Goal: Information Seeking & Learning: Learn about a topic

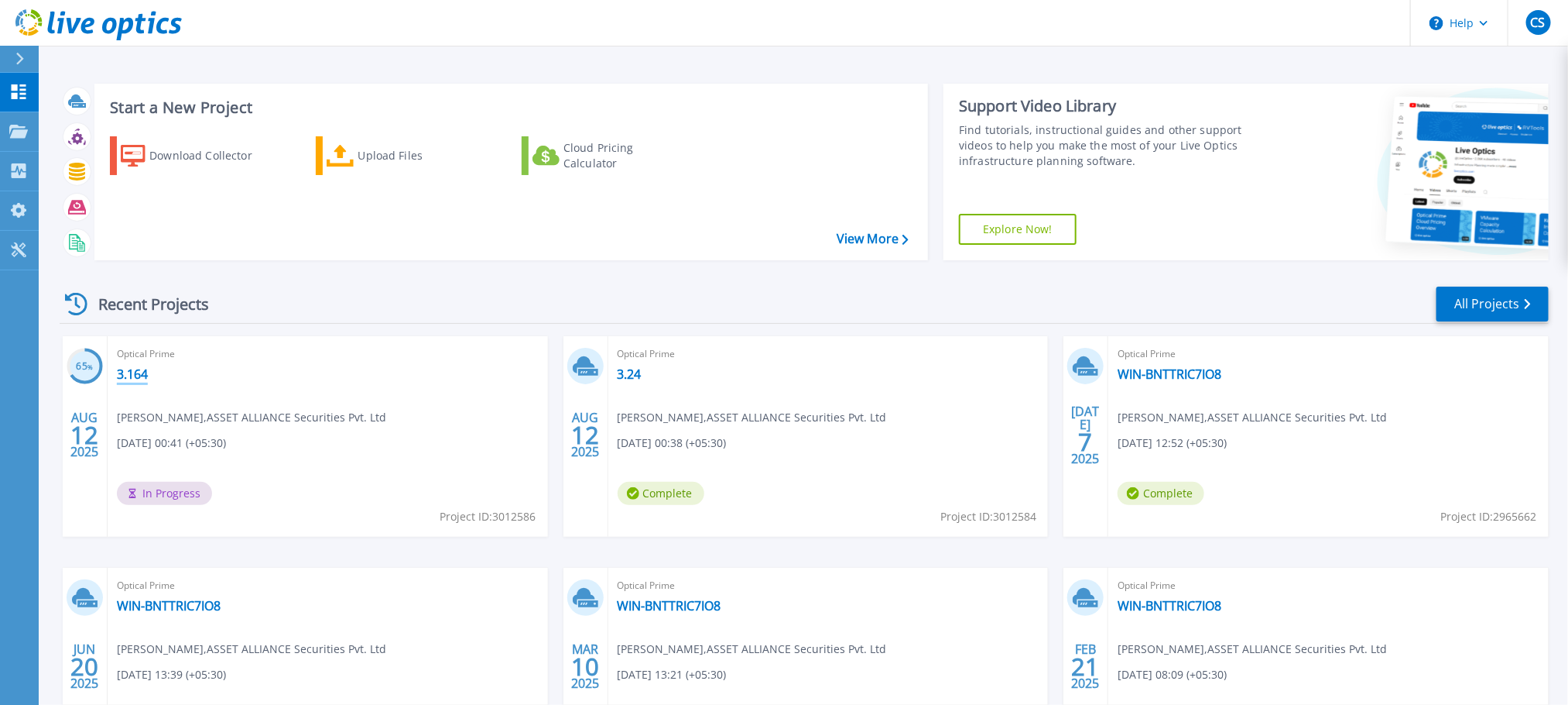
click at [126, 377] on link "3.164" at bounding box center [133, 374] width 31 height 16
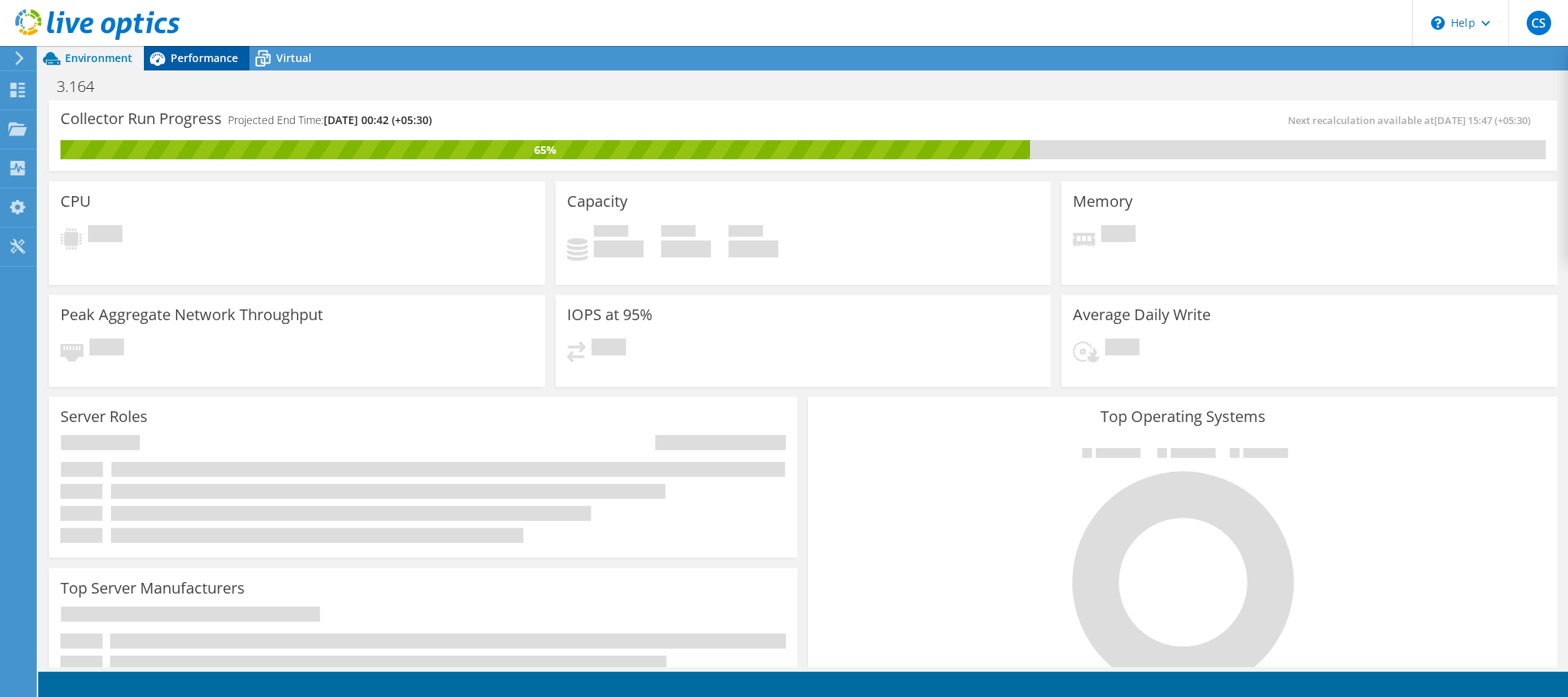
click at [207, 62] on span "Performance" at bounding box center [204, 58] width 67 height 15
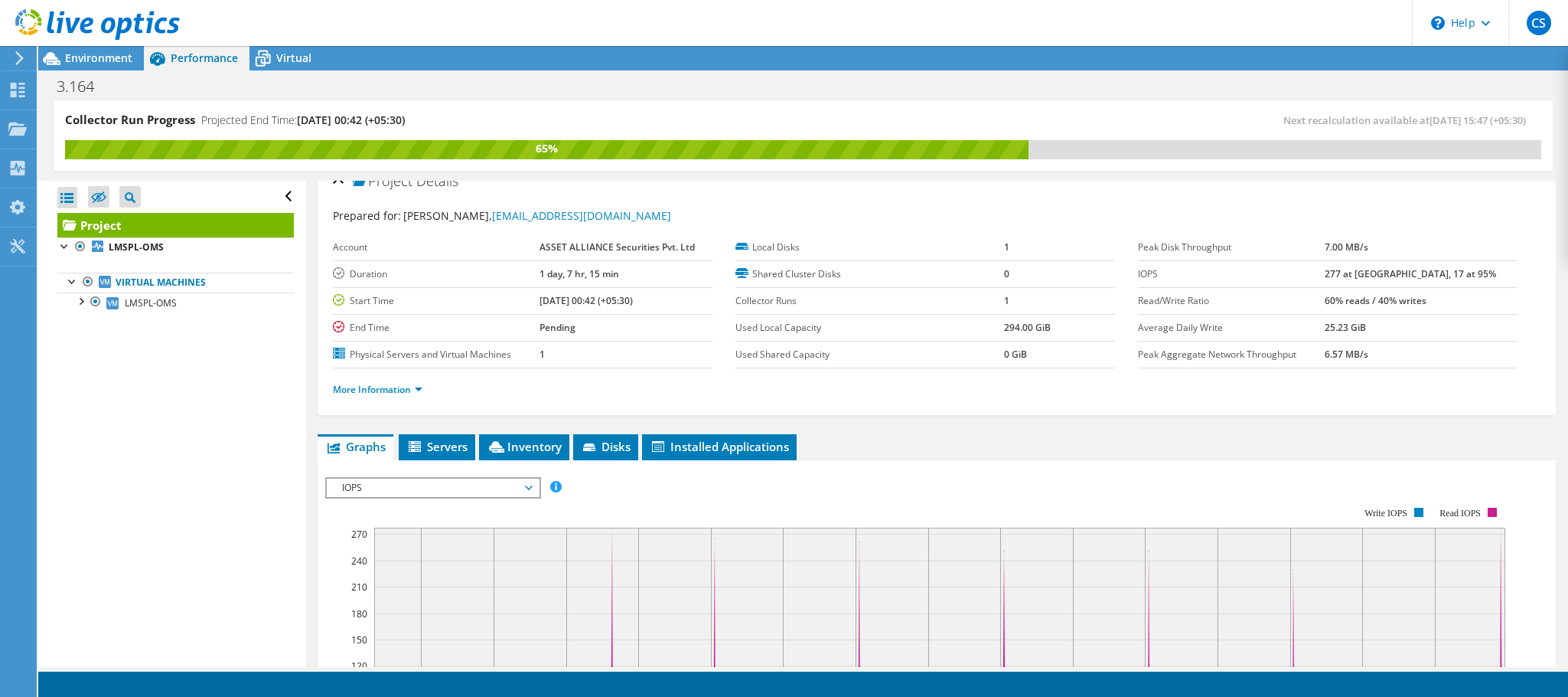
scroll to position [28, 0]
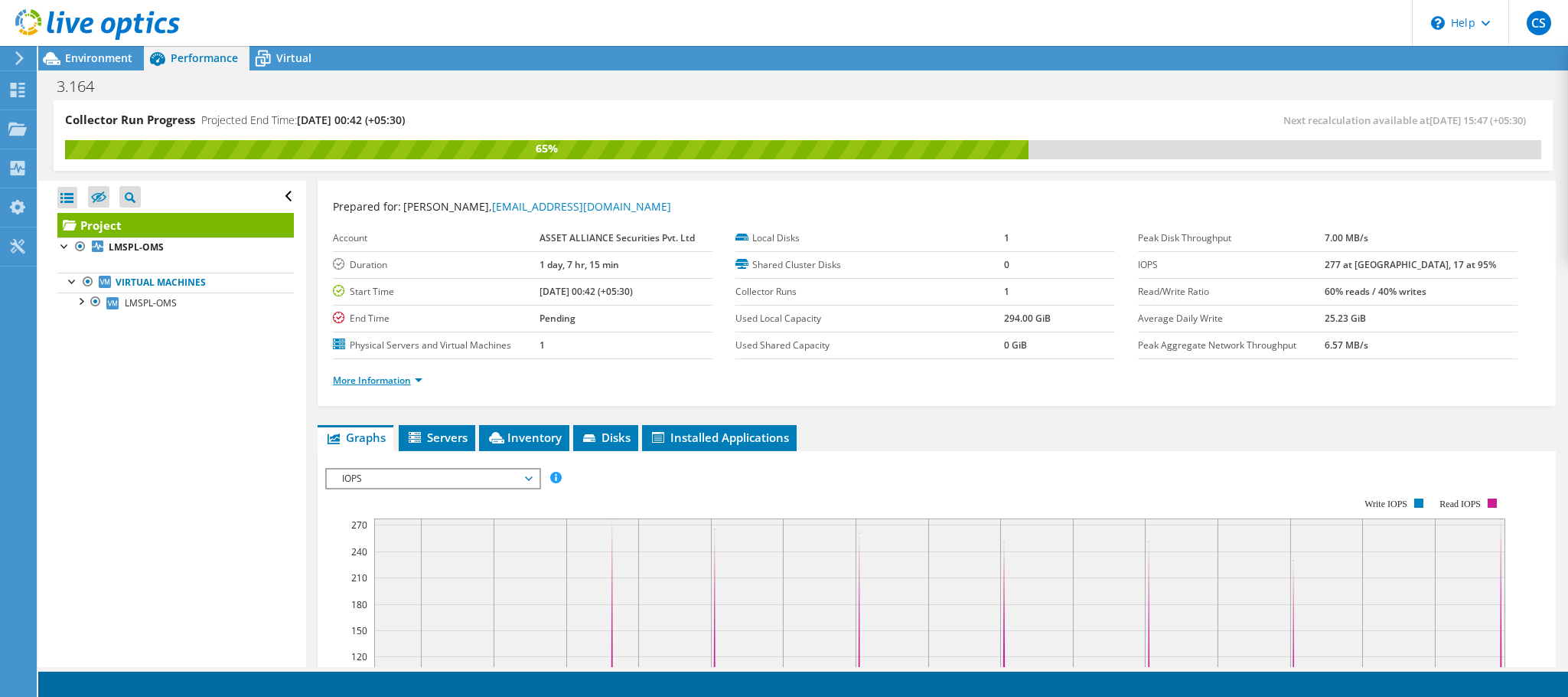
click at [413, 380] on link "More Information" at bounding box center [377, 380] width 90 height 13
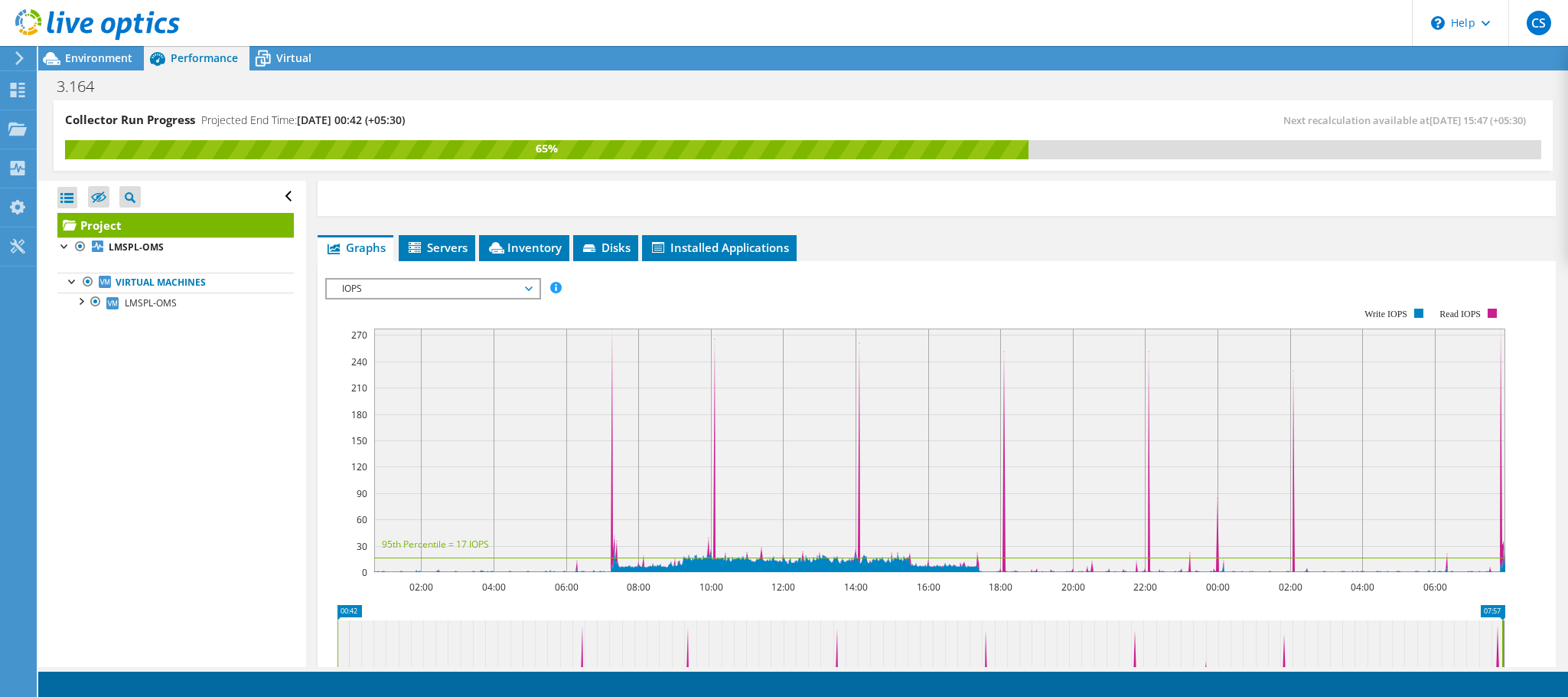
scroll to position [453, 0]
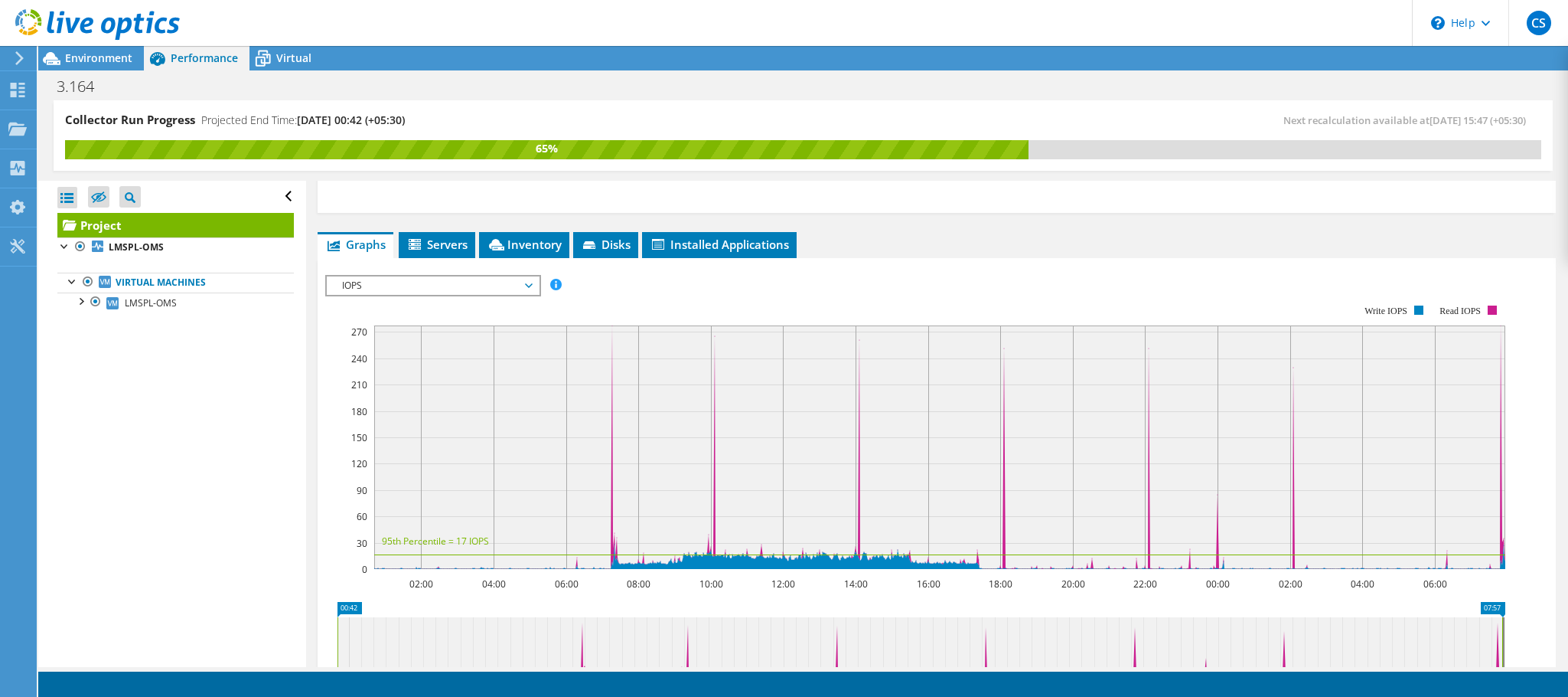
click at [423, 290] on span "IOPS" at bounding box center [432, 286] width 197 height 18
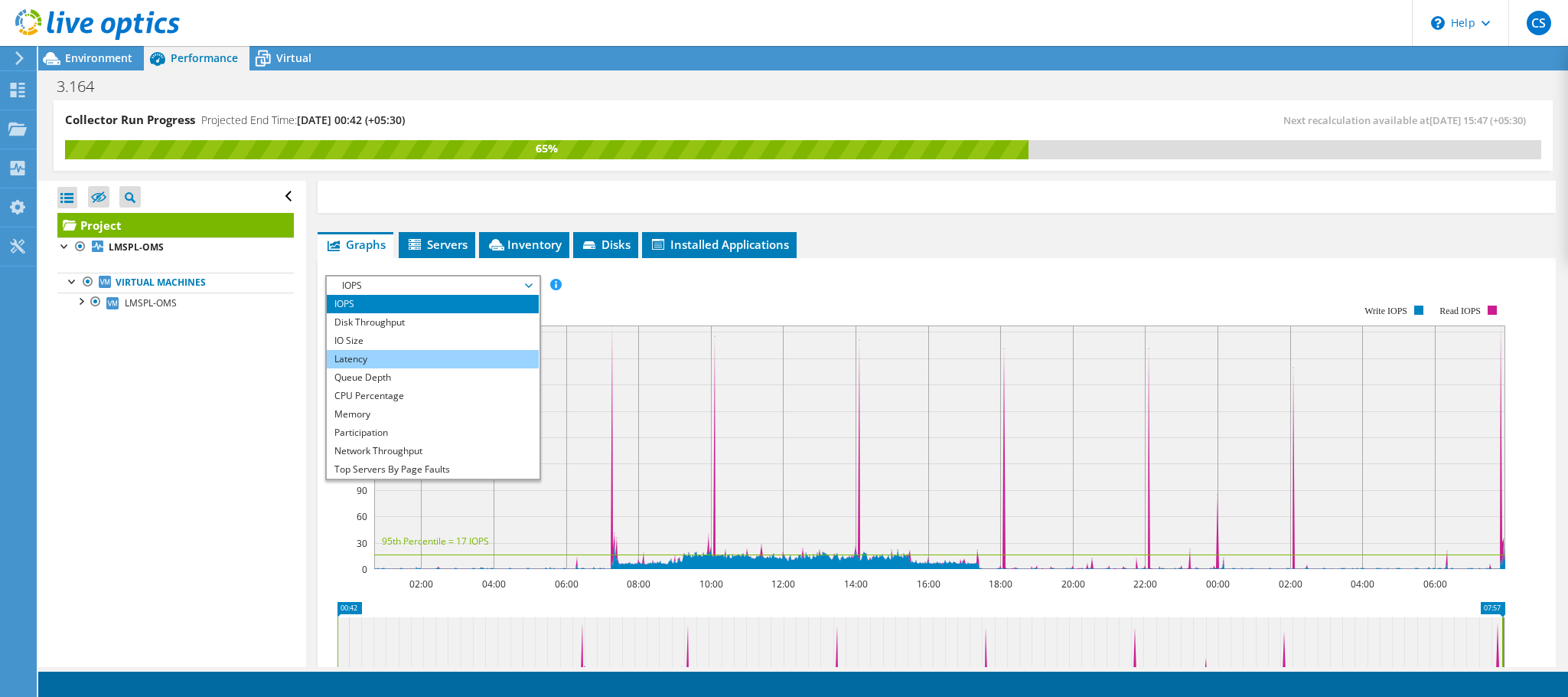
click at [388, 363] on li "Latency" at bounding box center [433, 359] width 212 height 18
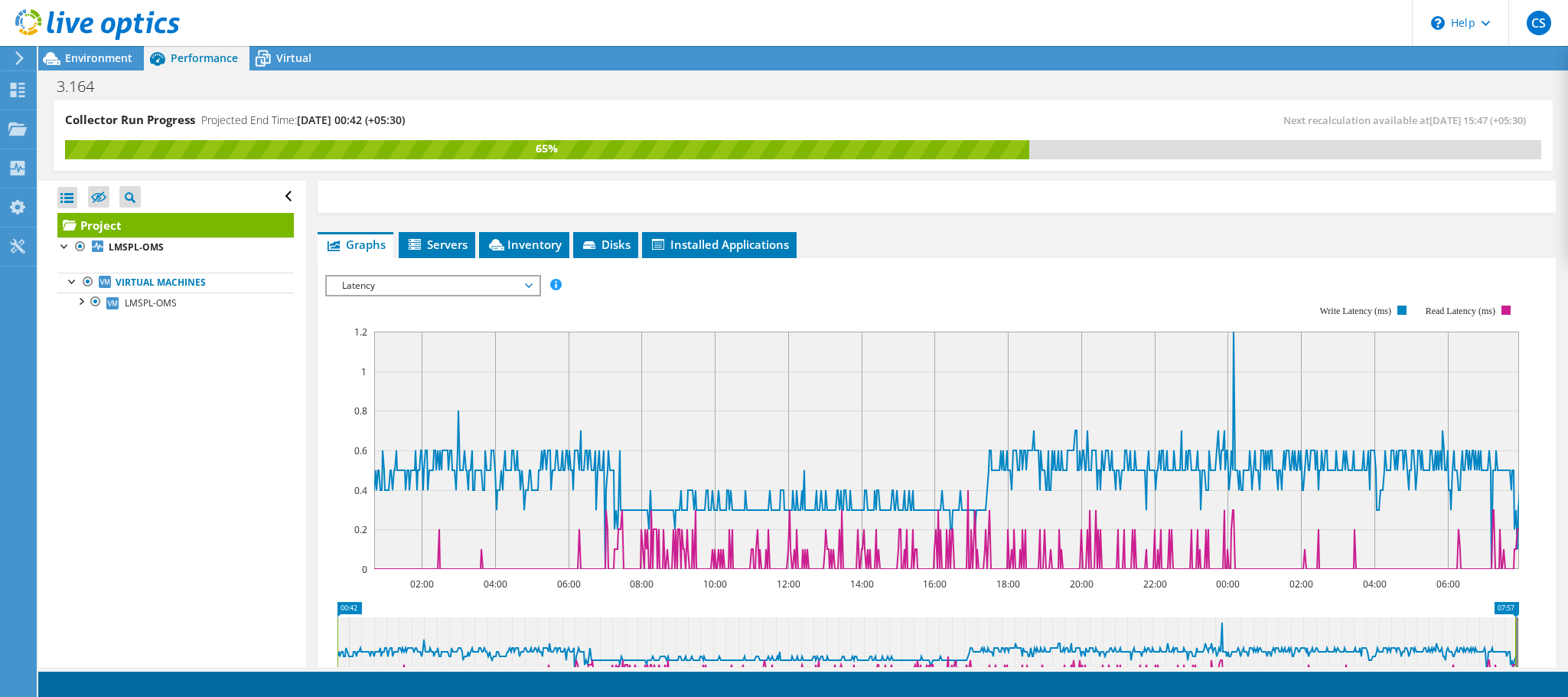
click at [531, 287] on icon at bounding box center [528, 286] width 7 height 5
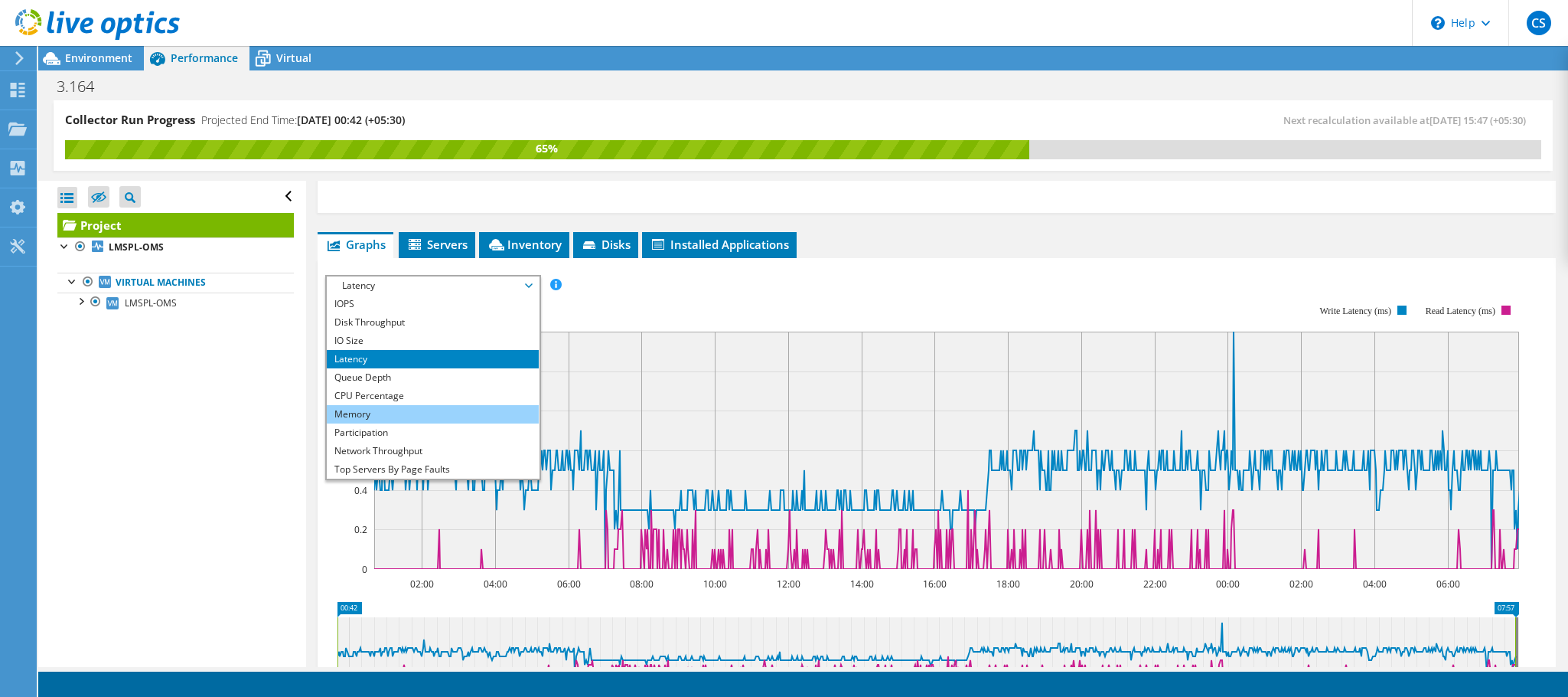
click at [420, 417] on li "Memory" at bounding box center [433, 414] width 212 height 18
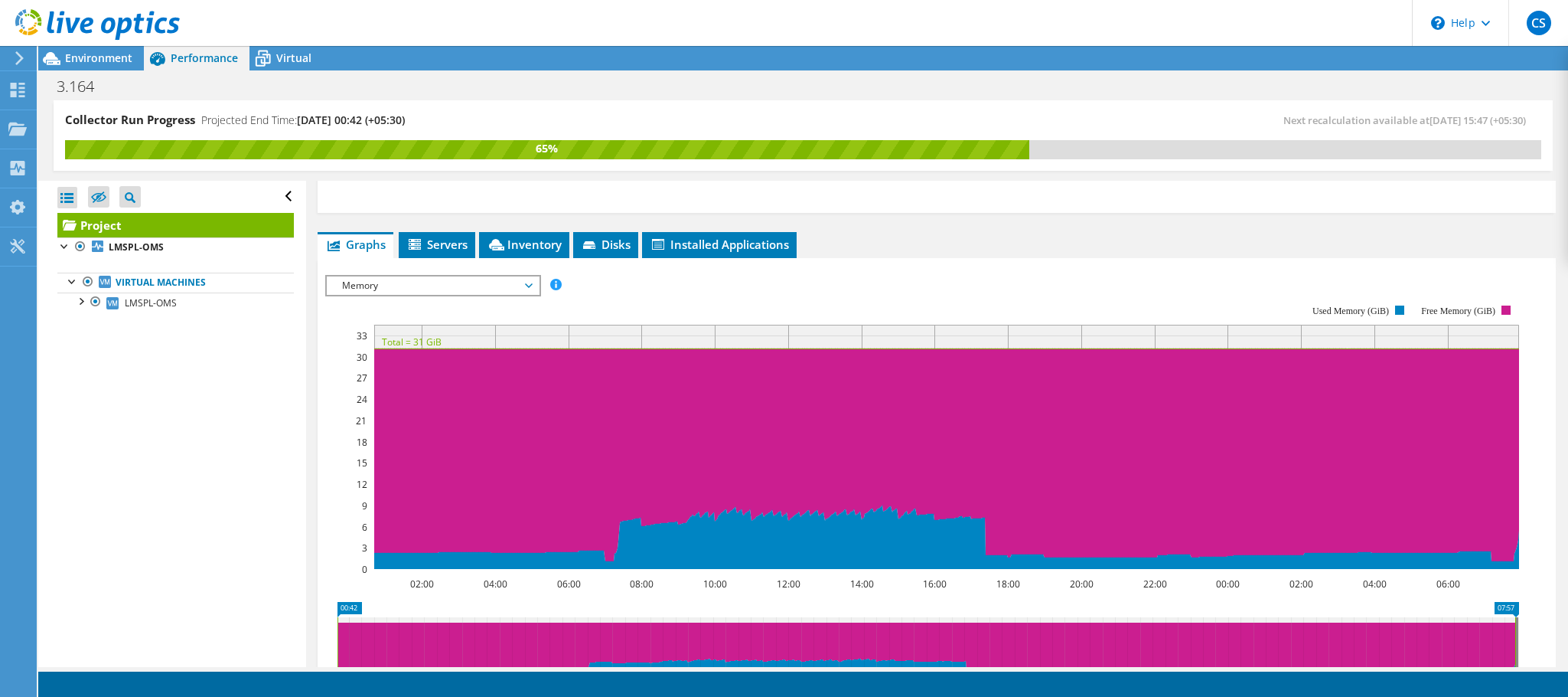
click at [524, 289] on span "Memory" at bounding box center [432, 286] width 197 height 18
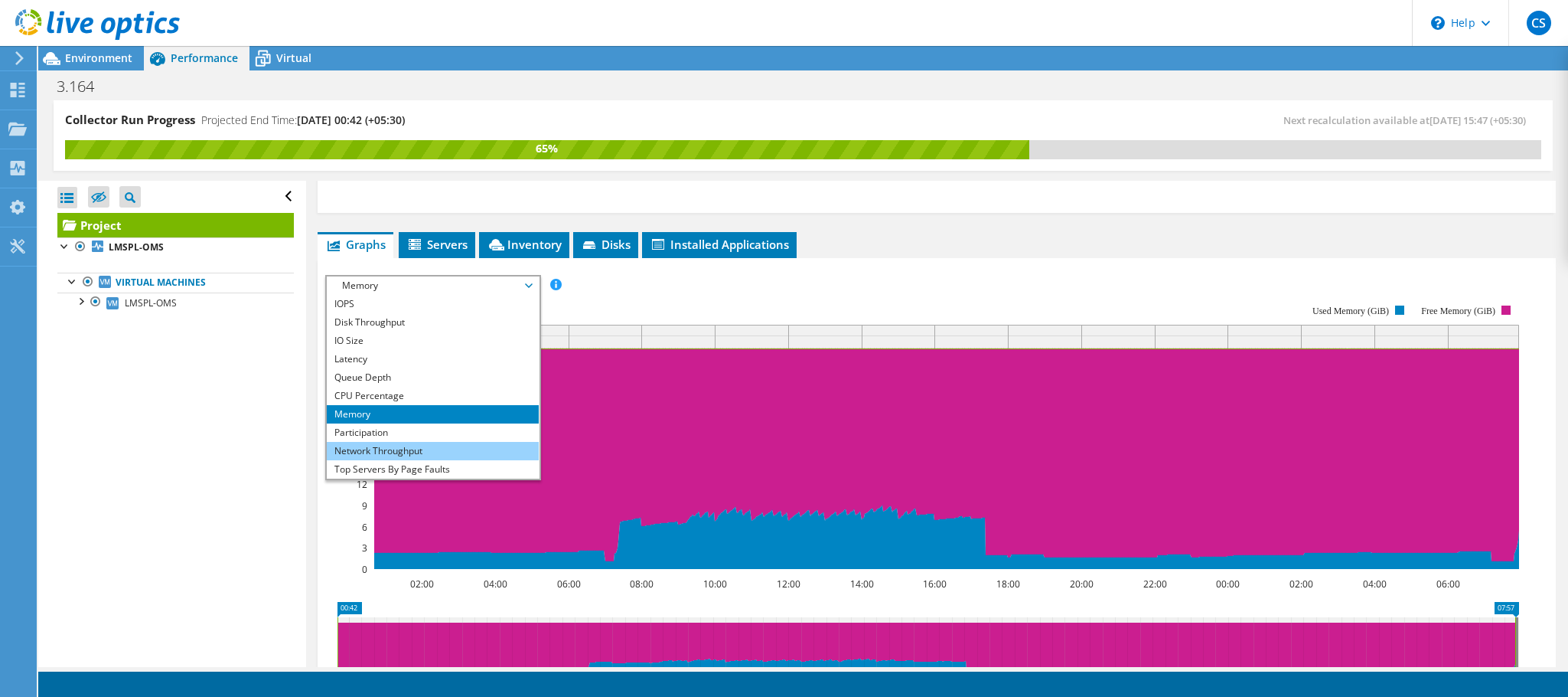
click at [414, 452] on li "Network Throughput" at bounding box center [433, 450] width 212 height 18
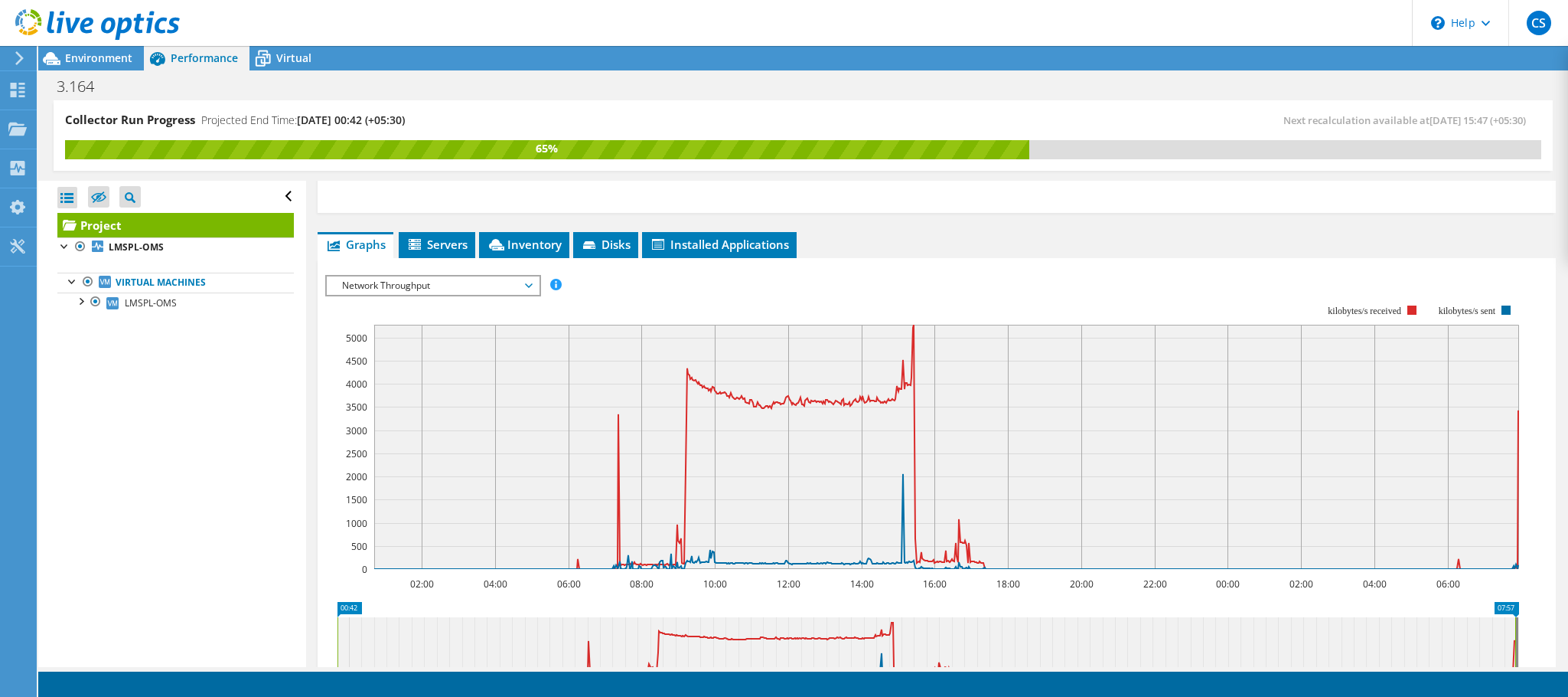
click at [534, 290] on span "Network Throughput" at bounding box center [433, 286] width 212 height 18
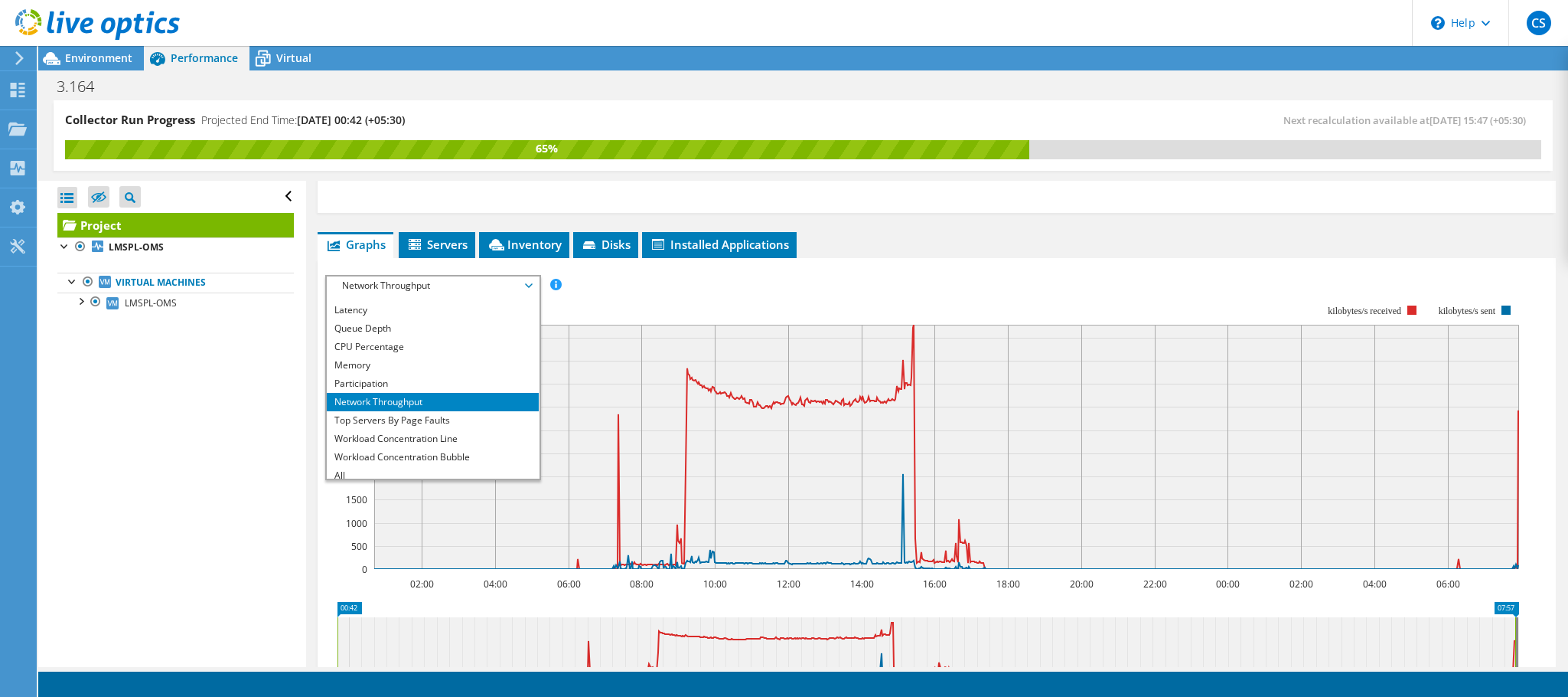
scroll to position [55, 0]
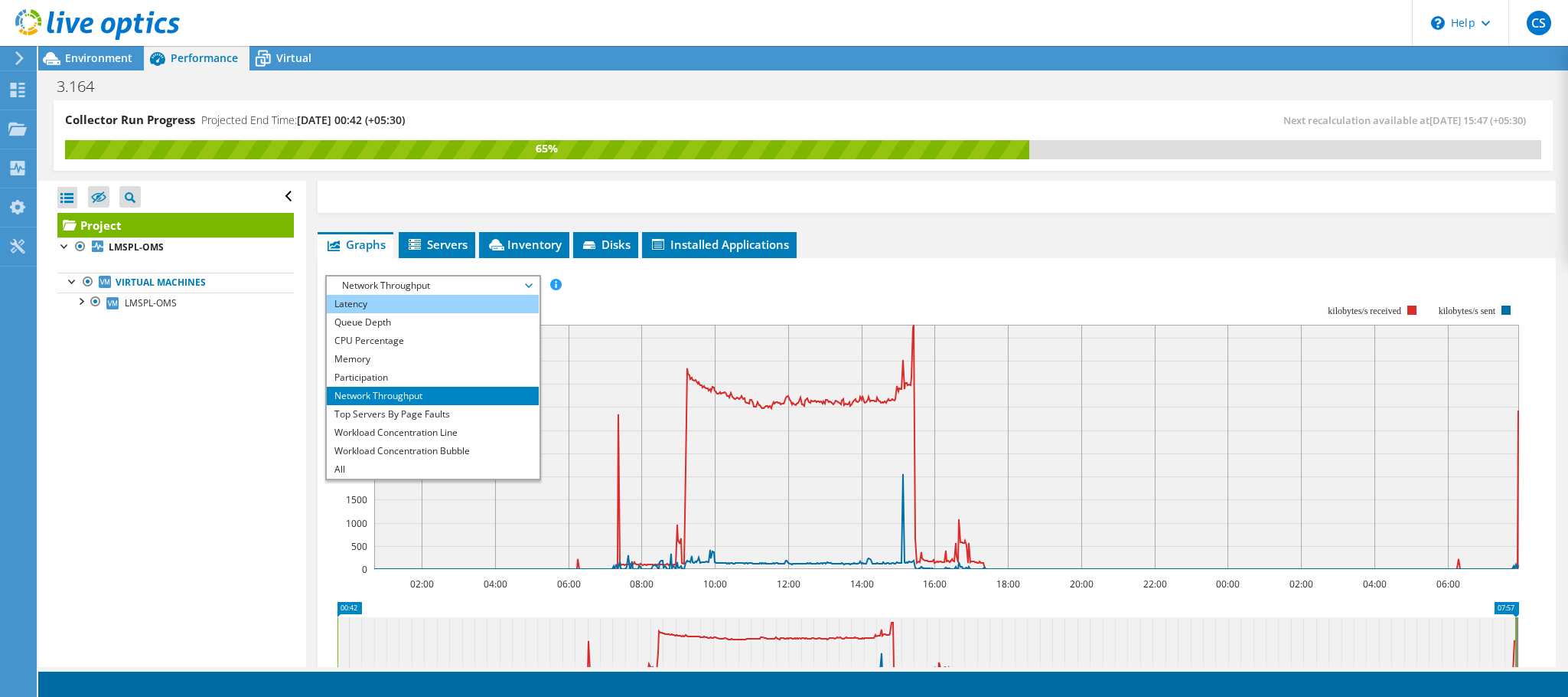
click at [418, 308] on li "Latency" at bounding box center [433, 304] width 212 height 18
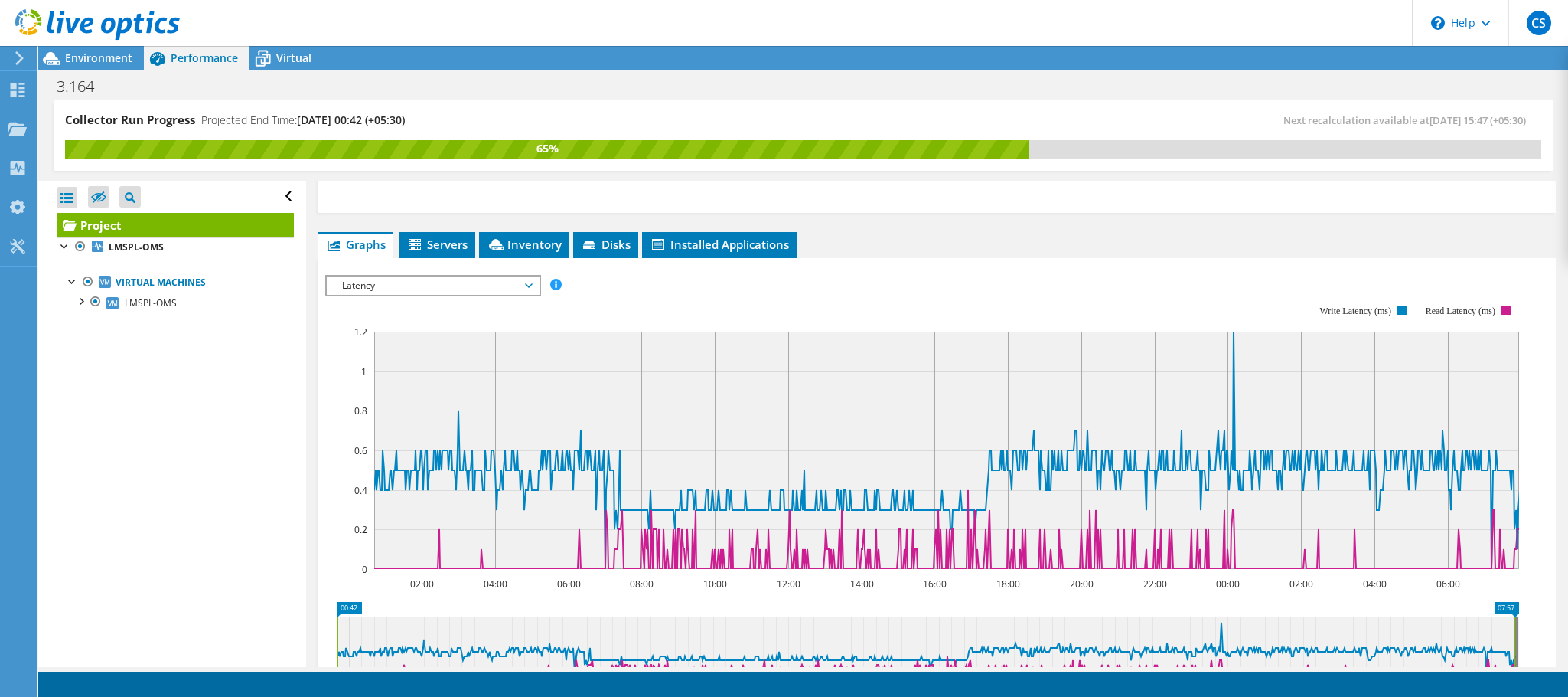
click at [465, 281] on span "Latency" at bounding box center [432, 286] width 197 height 18
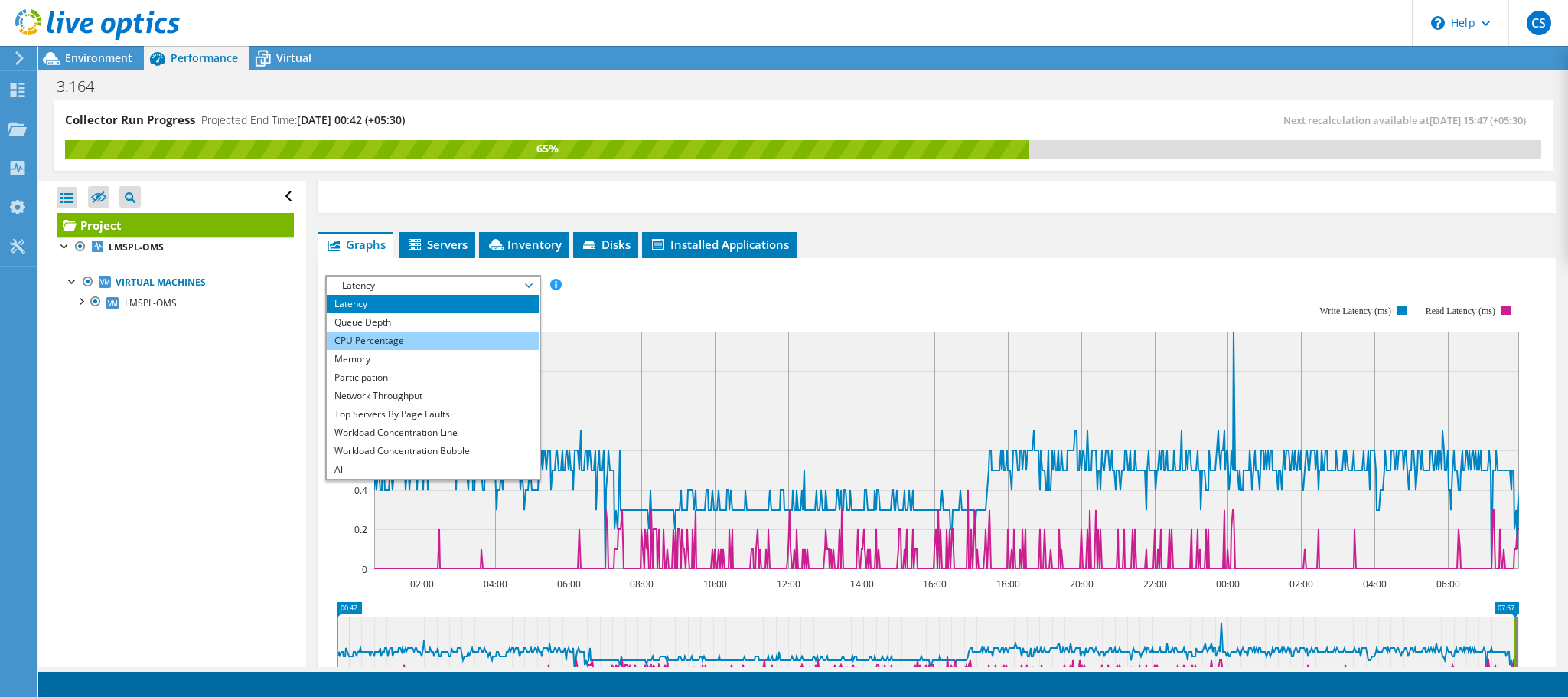
click at [459, 338] on li "CPU Percentage" at bounding box center [433, 341] width 212 height 18
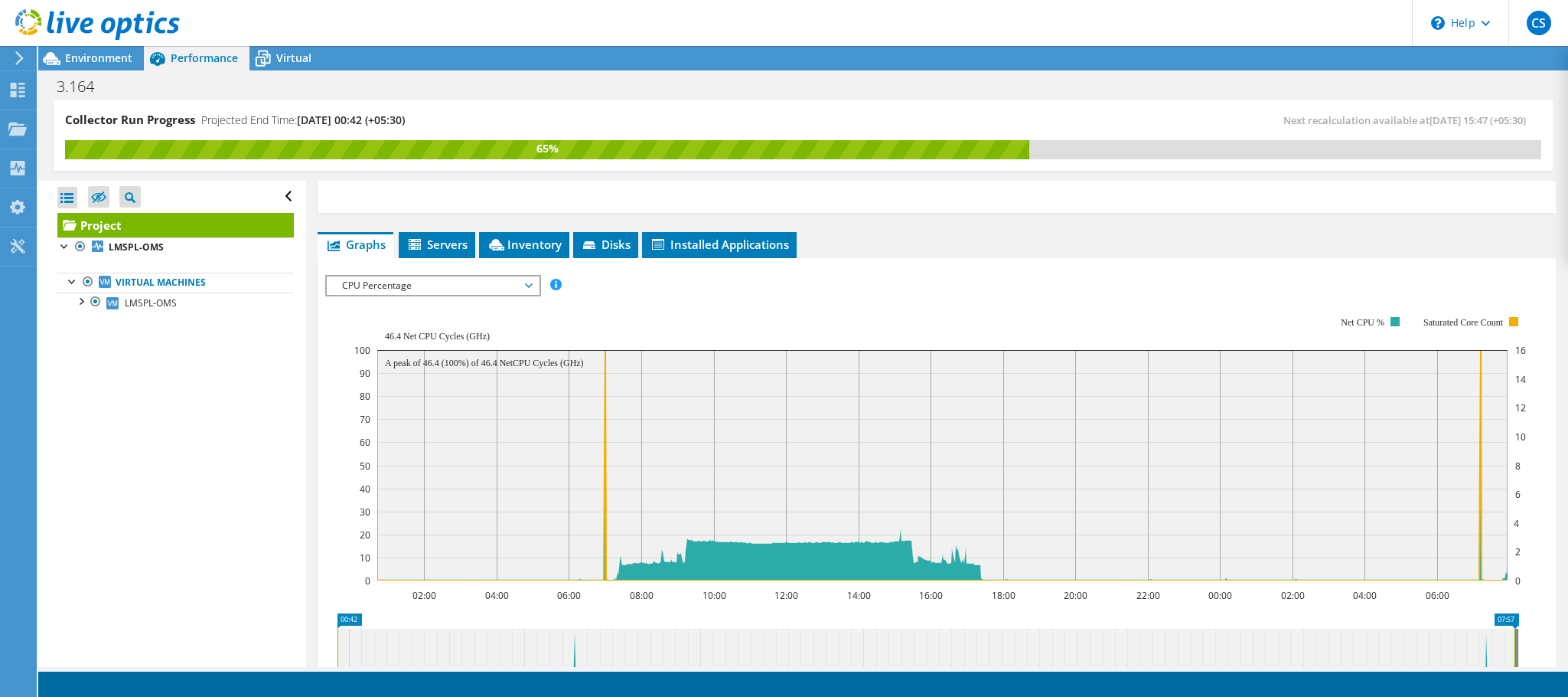
click at [487, 294] on span "CPU Percentage" at bounding box center [432, 286] width 197 height 18
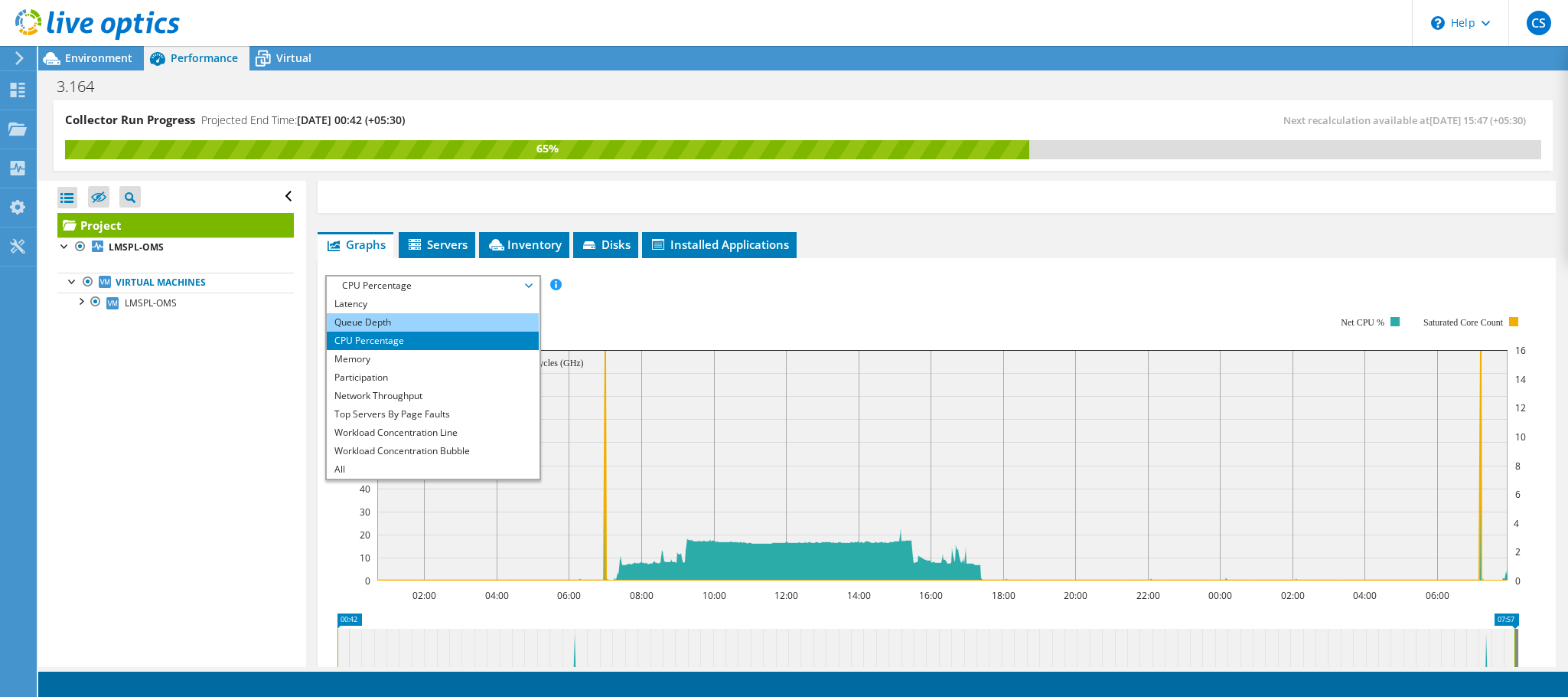
click at [466, 324] on li "Queue Depth" at bounding box center [433, 322] width 212 height 18
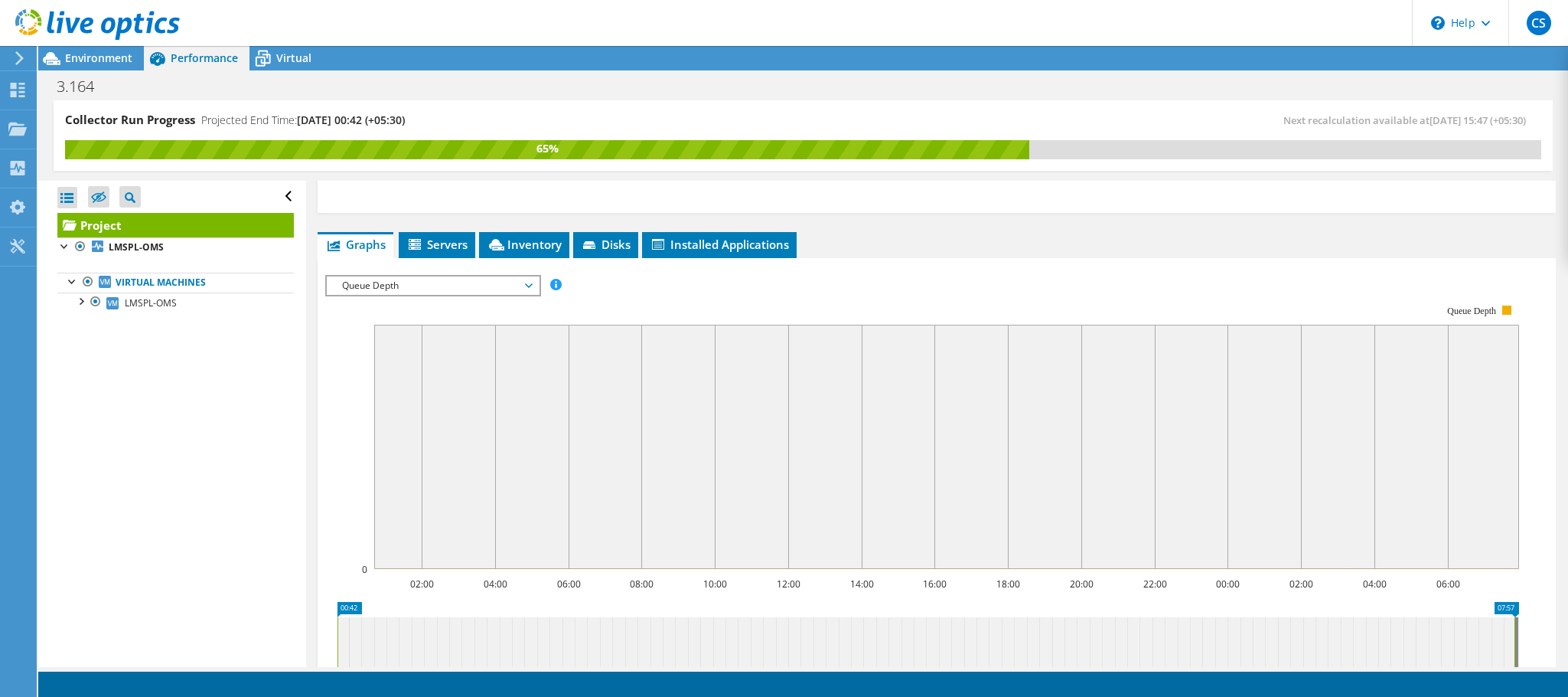
click at [513, 289] on span "Queue Depth" at bounding box center [432, 286] width 197 height 18
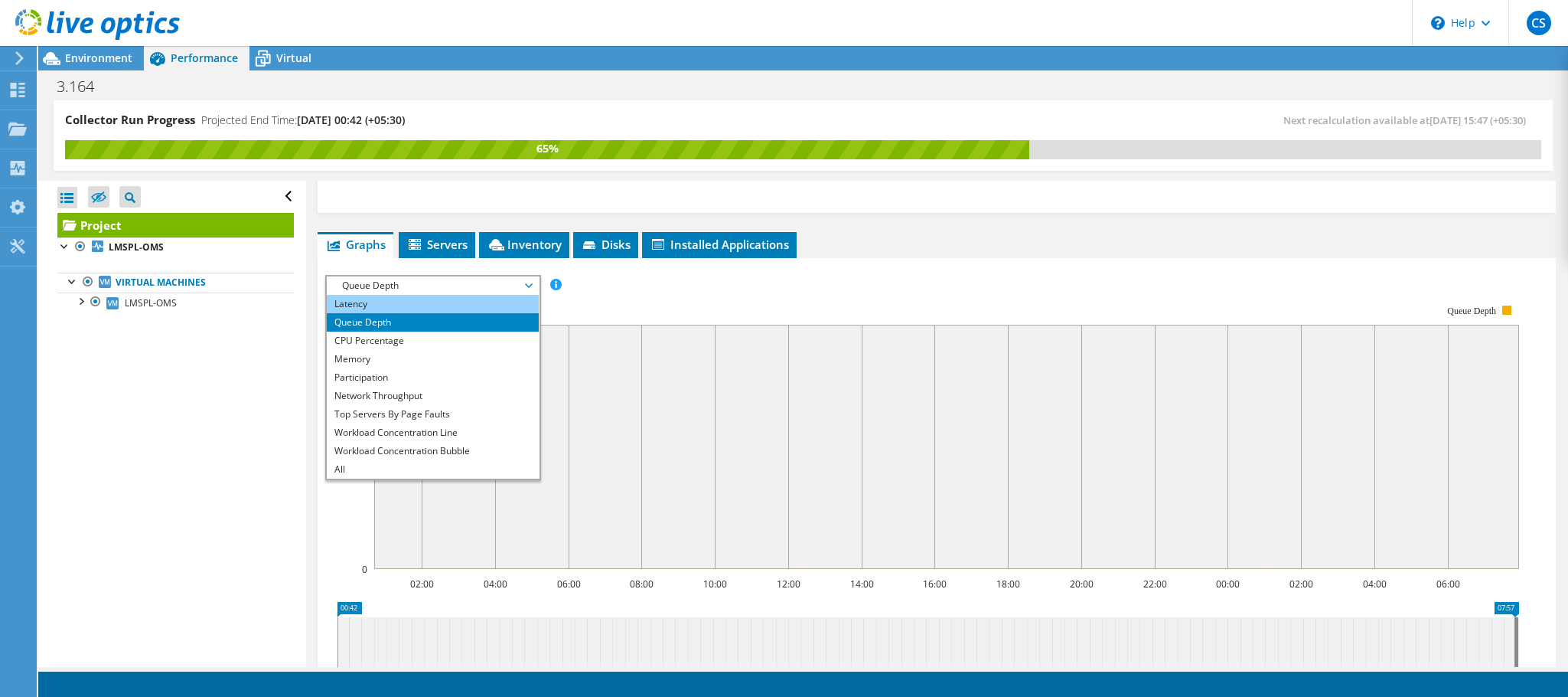
click at [418, 305] on li "Latency" at bounding box center [433, 304] width 212 height 18
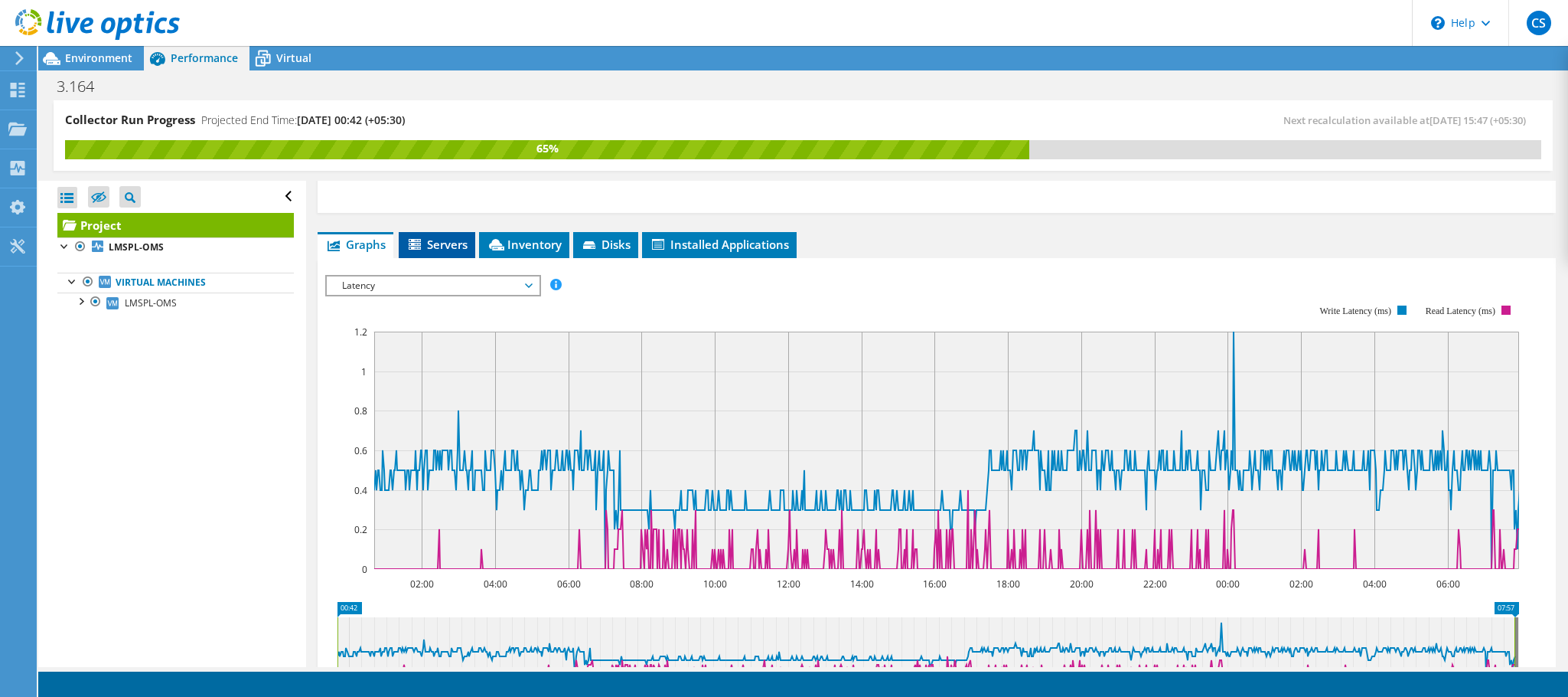
click at [441, 247] on span "Servers" at bounding box center [438, 244] width 62 height 15
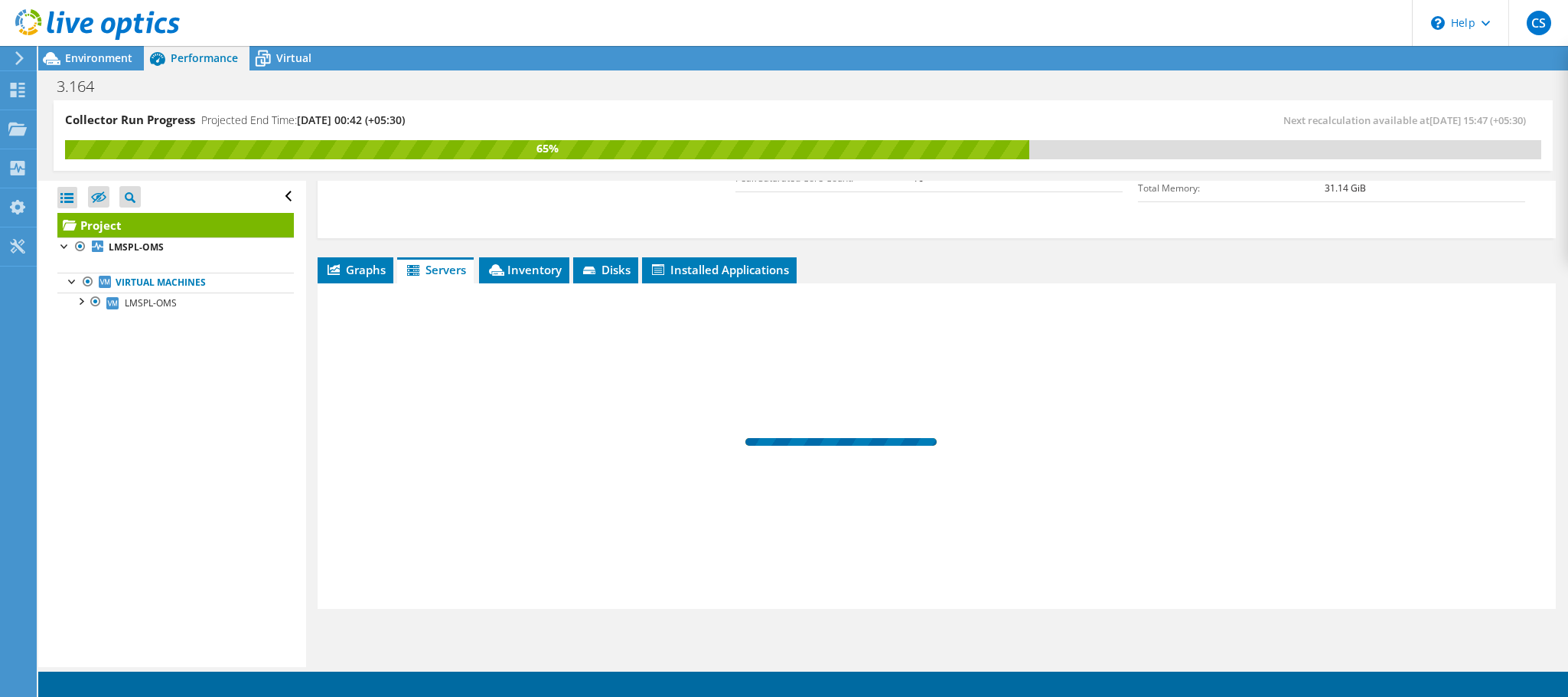
scroll to position [430, 0]
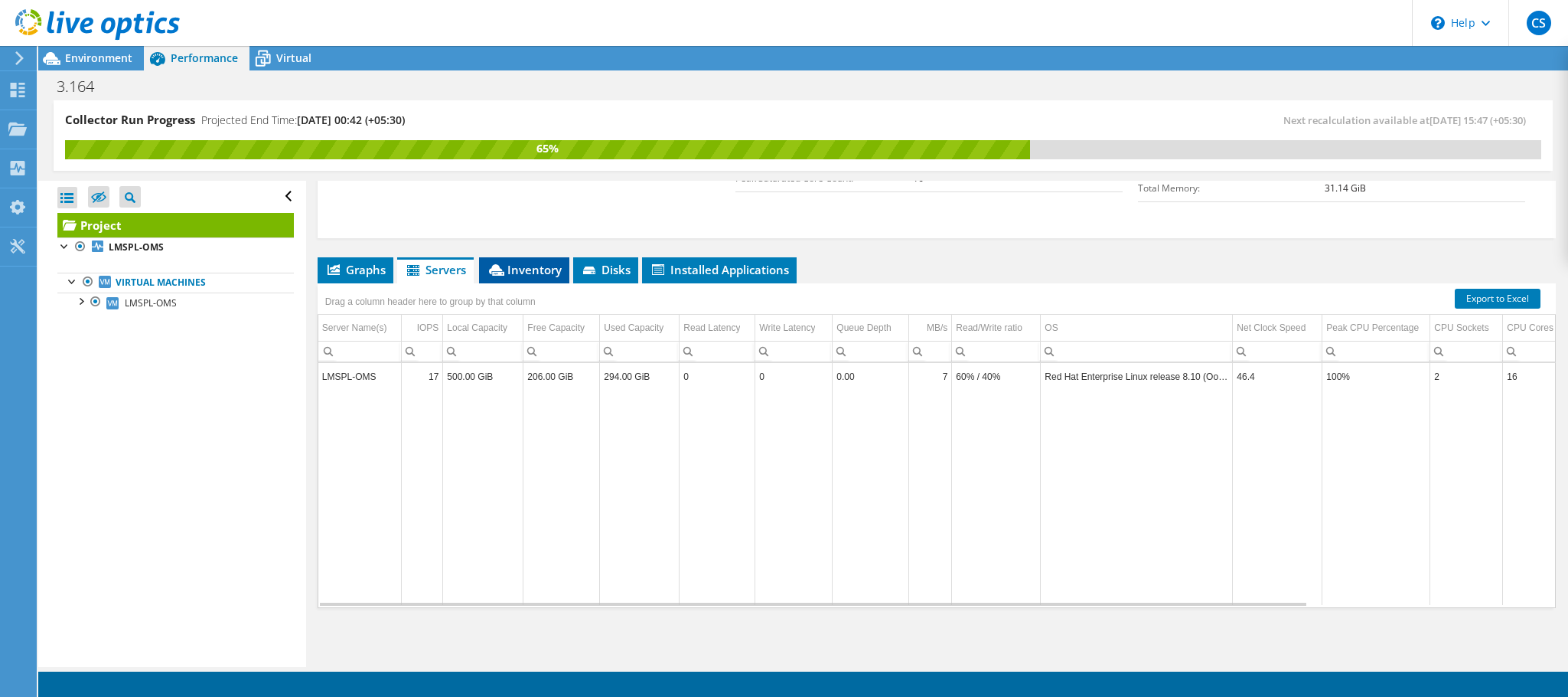
click at [534, 274] on span "Inventory" at bounding box center [524, 269] width 75 height 15
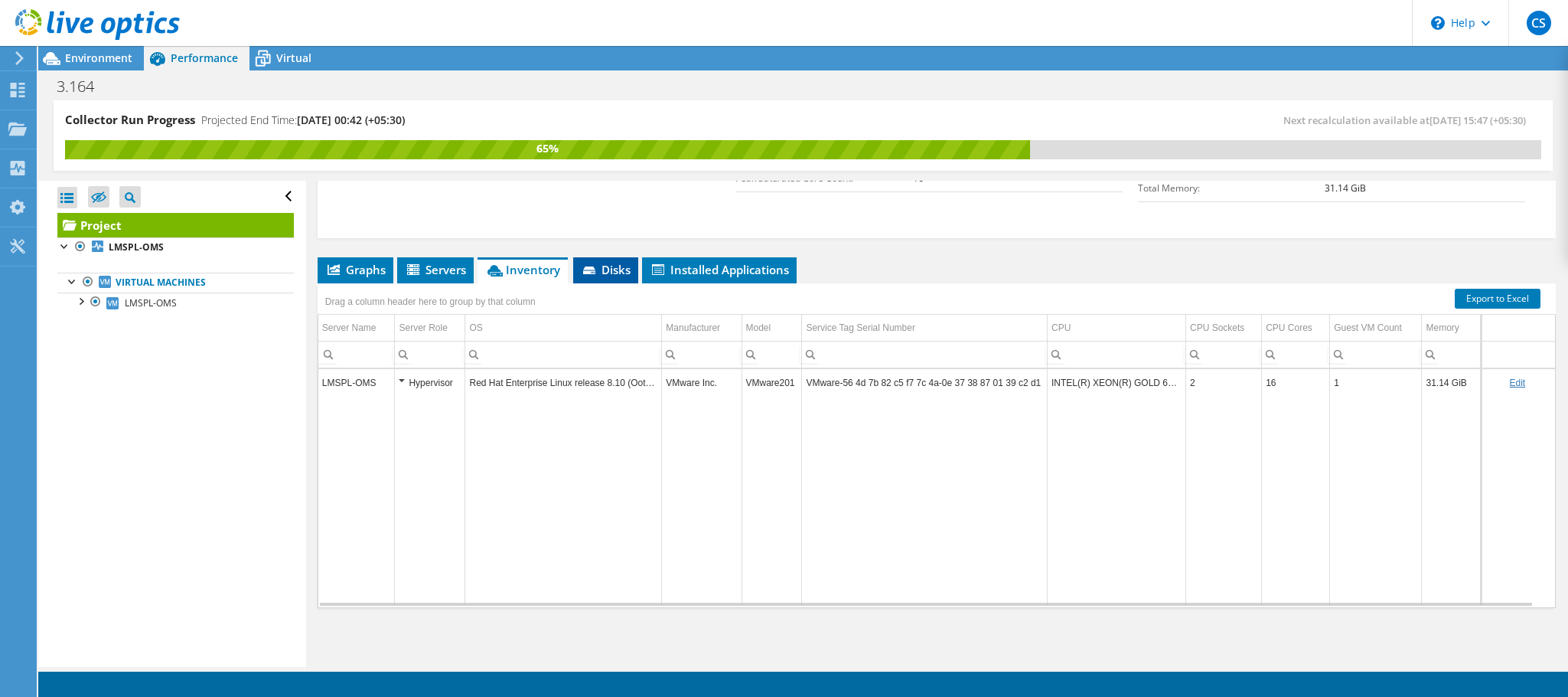
click at [624, 274] on span "Disks" at bounding box center [605, 269] width 50 height 15
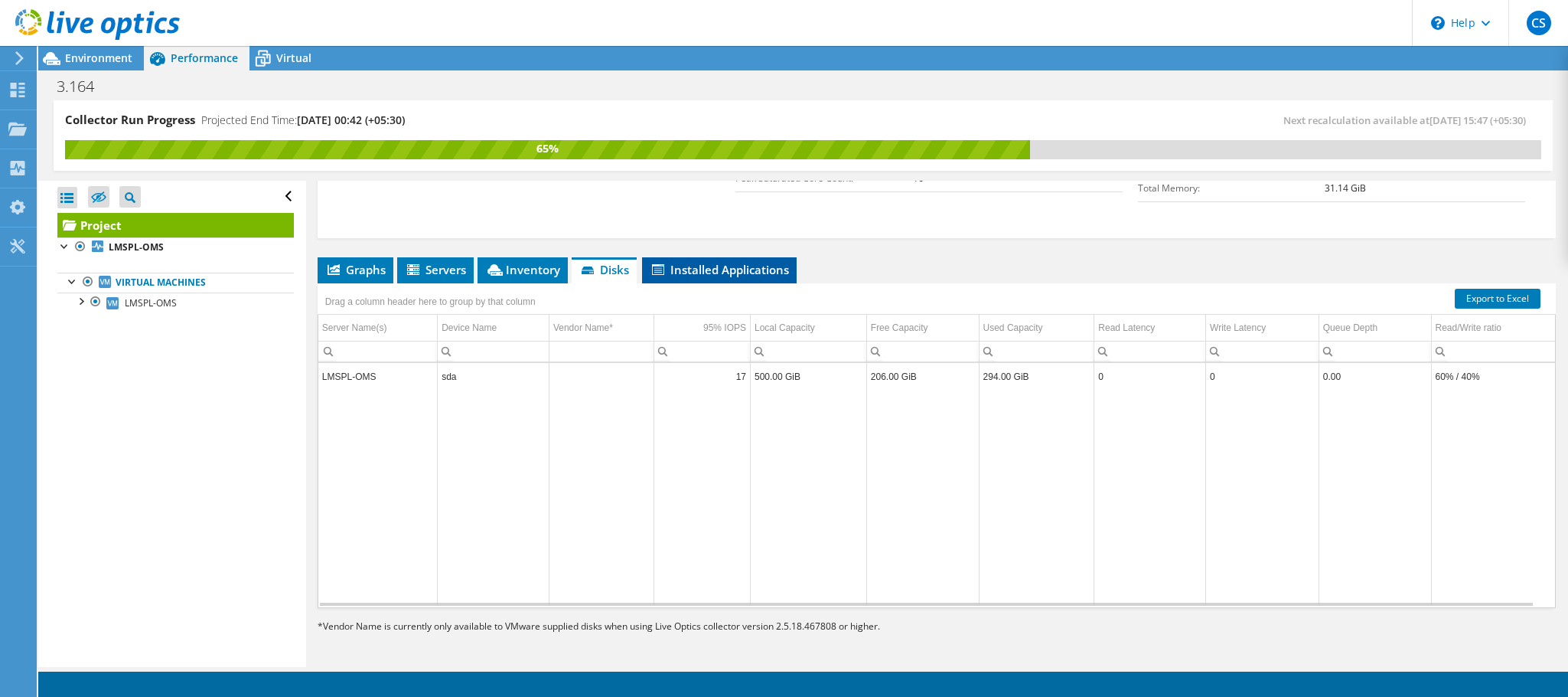
click at [709, 274] on span "Installed Applications" at bounding box center [719, 269] width 139 height 15
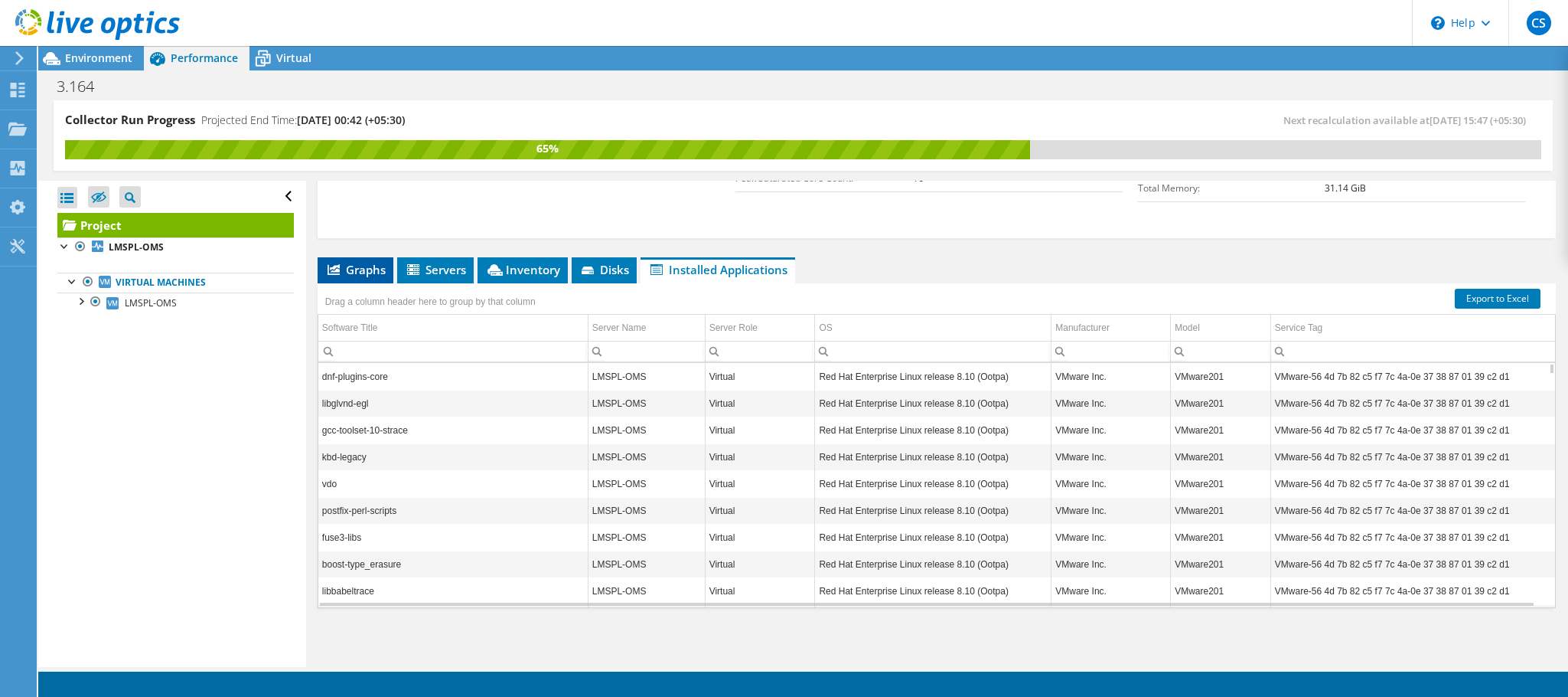
click at [372, 278] on li "Graphs" at bounding box center [356, 270] width 76 height 26
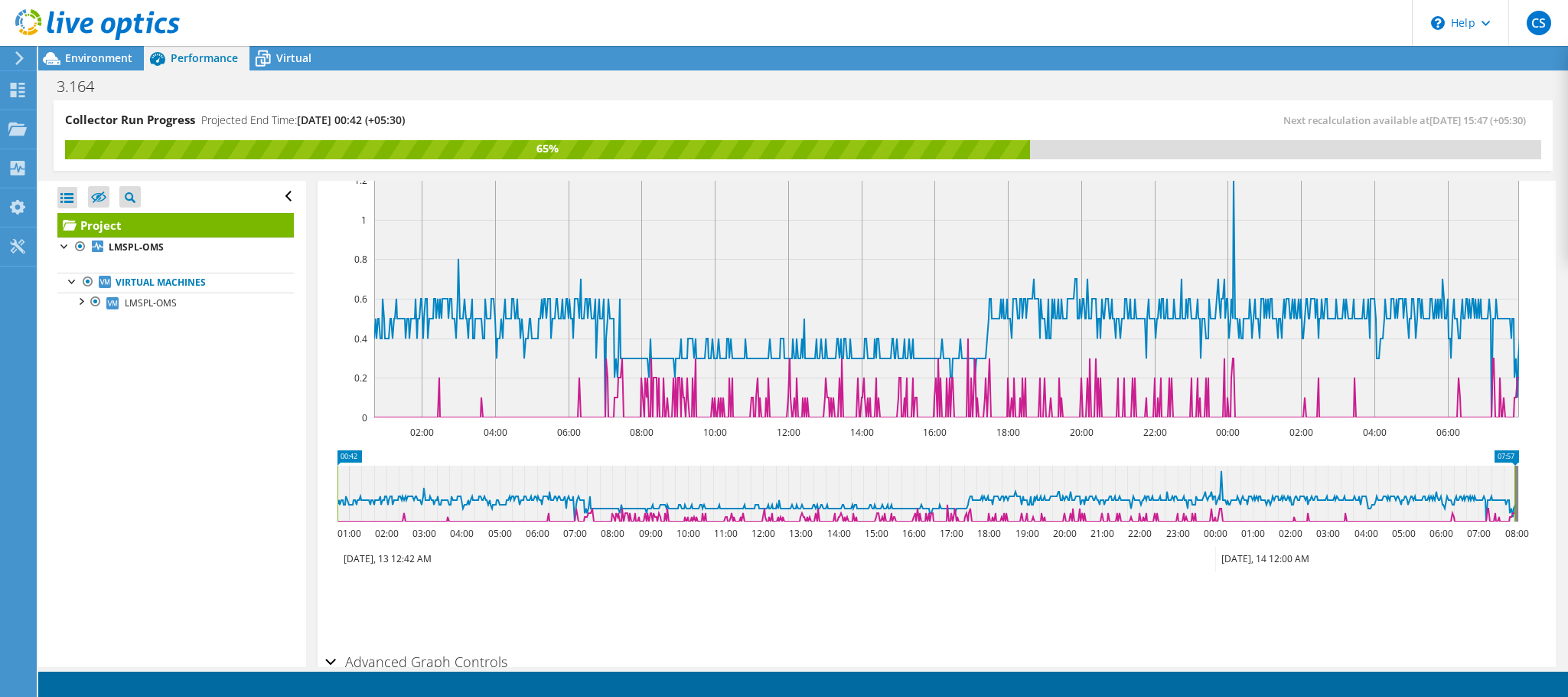
scroll to position [690, 0]
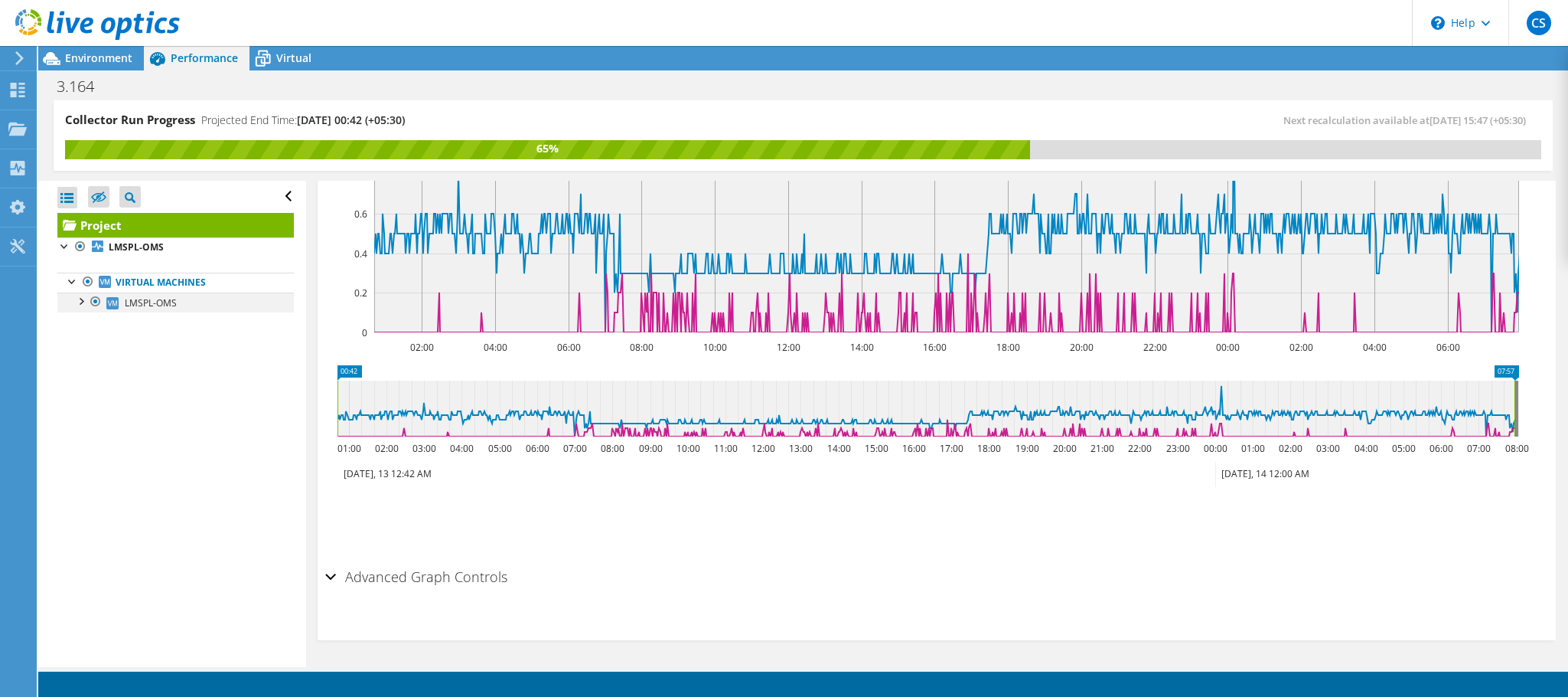
click at [76, 298] on div at bounding box center [80, 300] width 15 height 15
click at [170, 306] on span "LMSPL-OMS" at bounding box center [150, 303] width 52 height 13
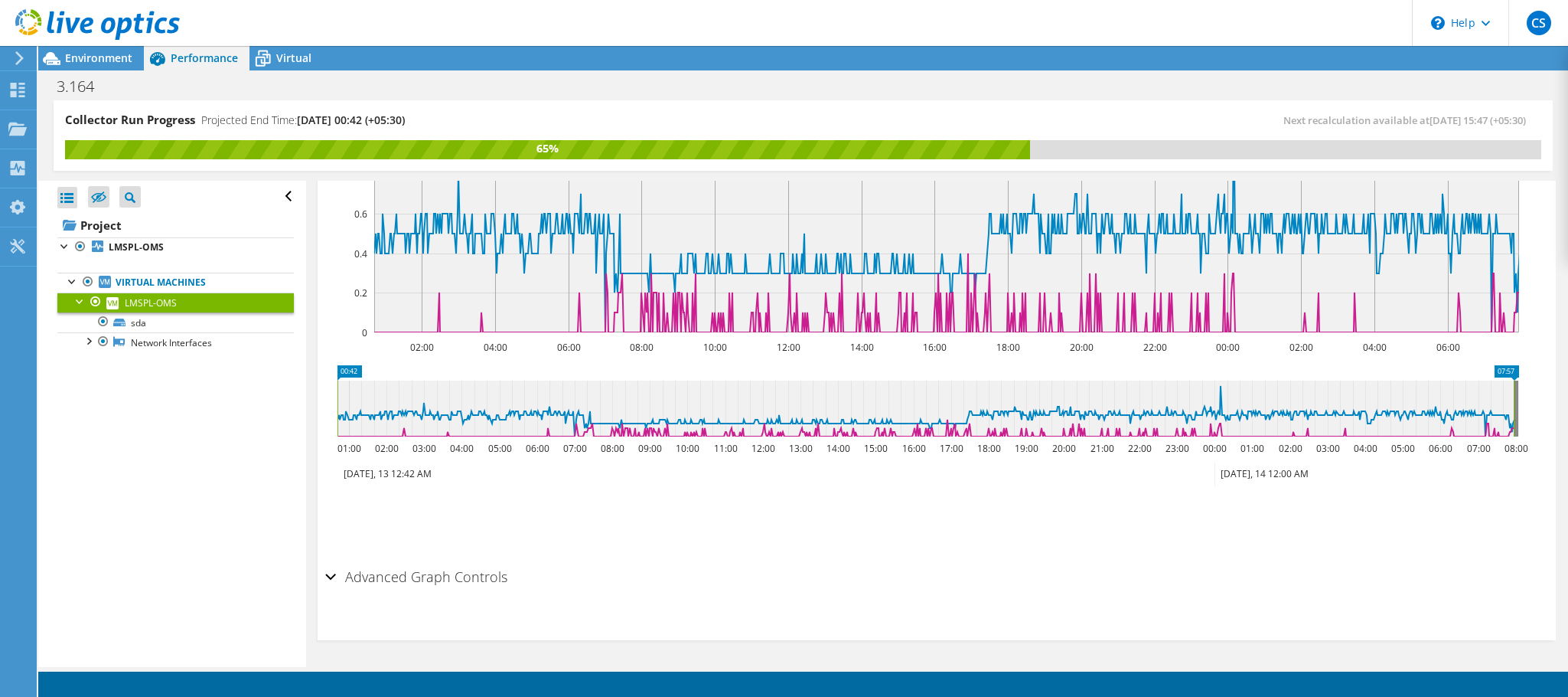
scroll to position [402, 0]
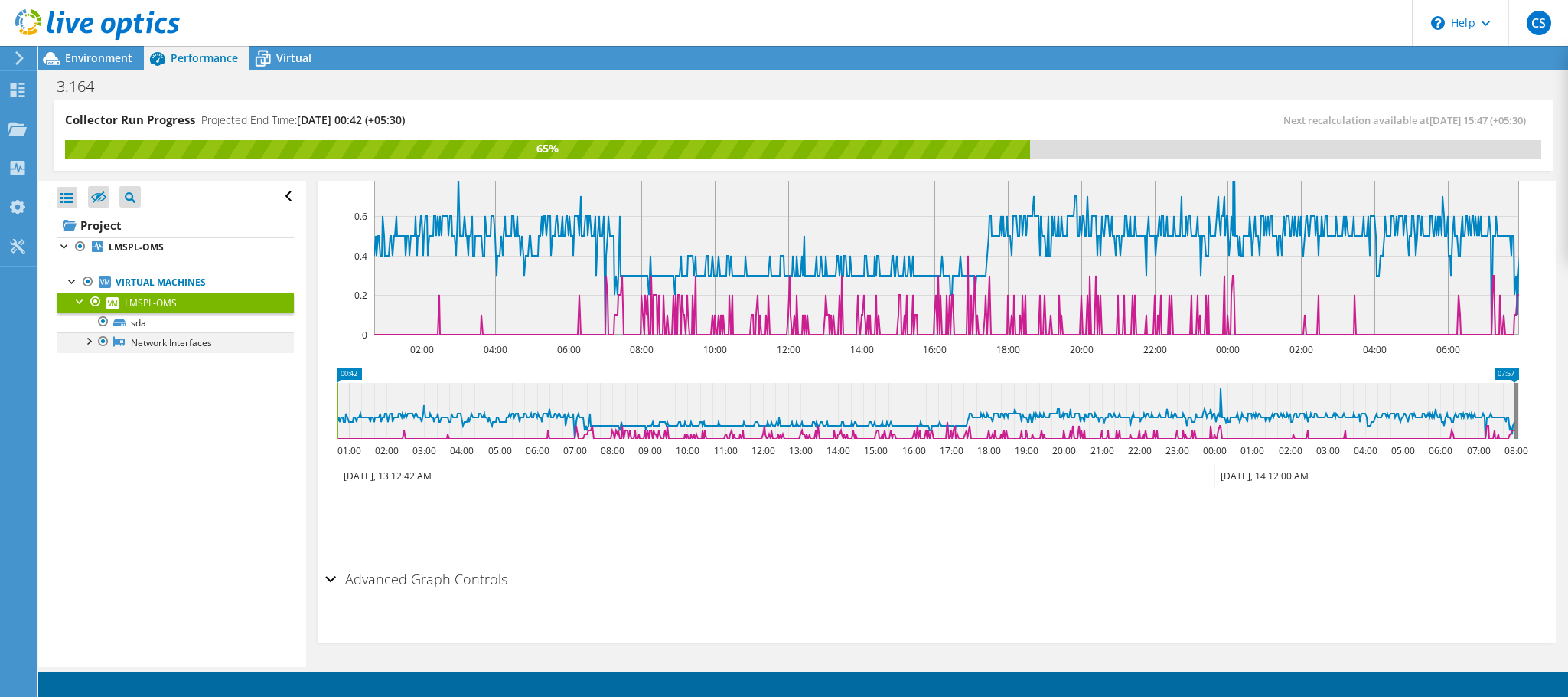
click at [92, 344] on div at bounding box center [88, 340] width 15 height 15
click at [159, 365] on link "ens224" at bounding box center [175, 363] width 236 height 20
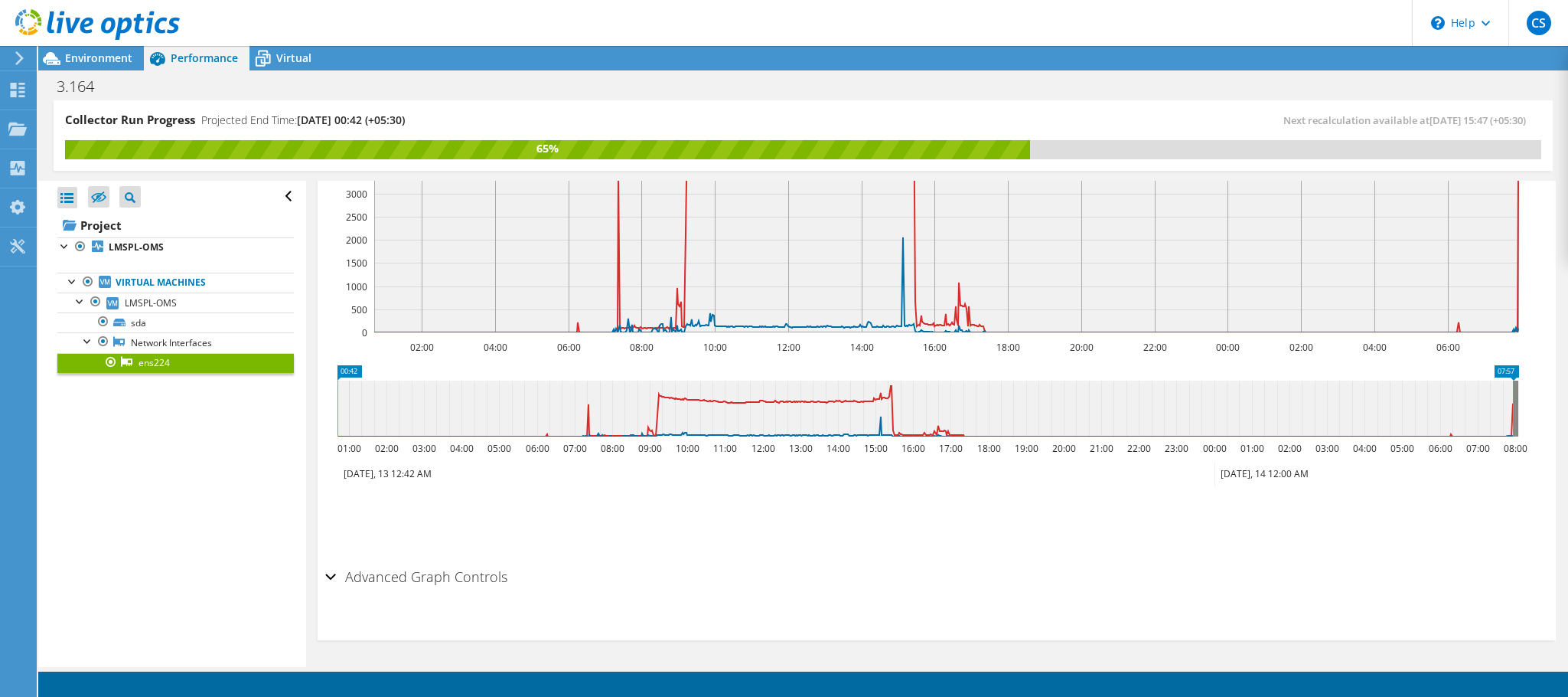
scroll to position [347, 0]
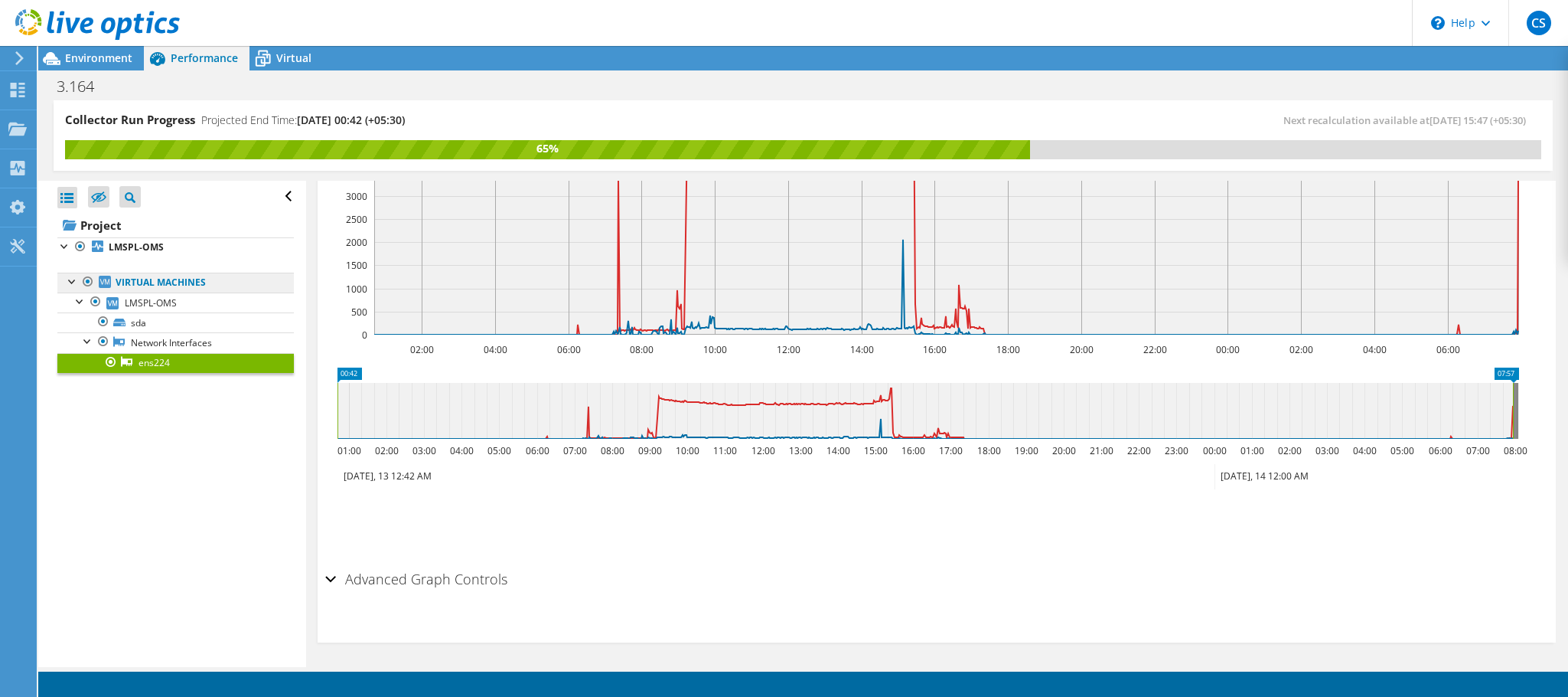
click at [157, 285] on link "Virtual Machines" at bounding box center [175, 283] width 236 height 20
click at [157, 284] on link "Virtual Machines" at bounding box center [175, 283] width 236 height 20
click at [156, 306] on span "LMSPL-OMS" at bounding box center [150, 303] width 52 height 13
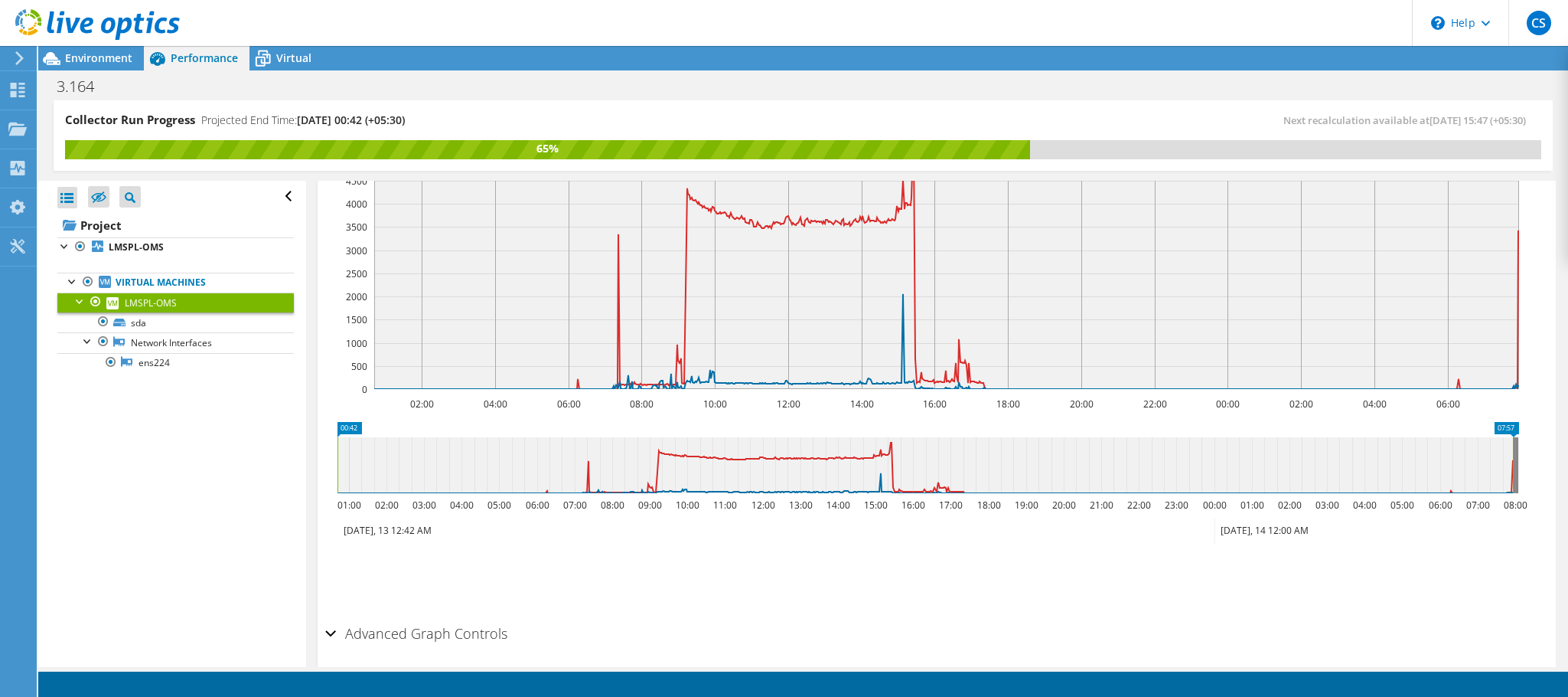
scroll to position [402, 0]
